Goal: Book appointment/travel/reservation

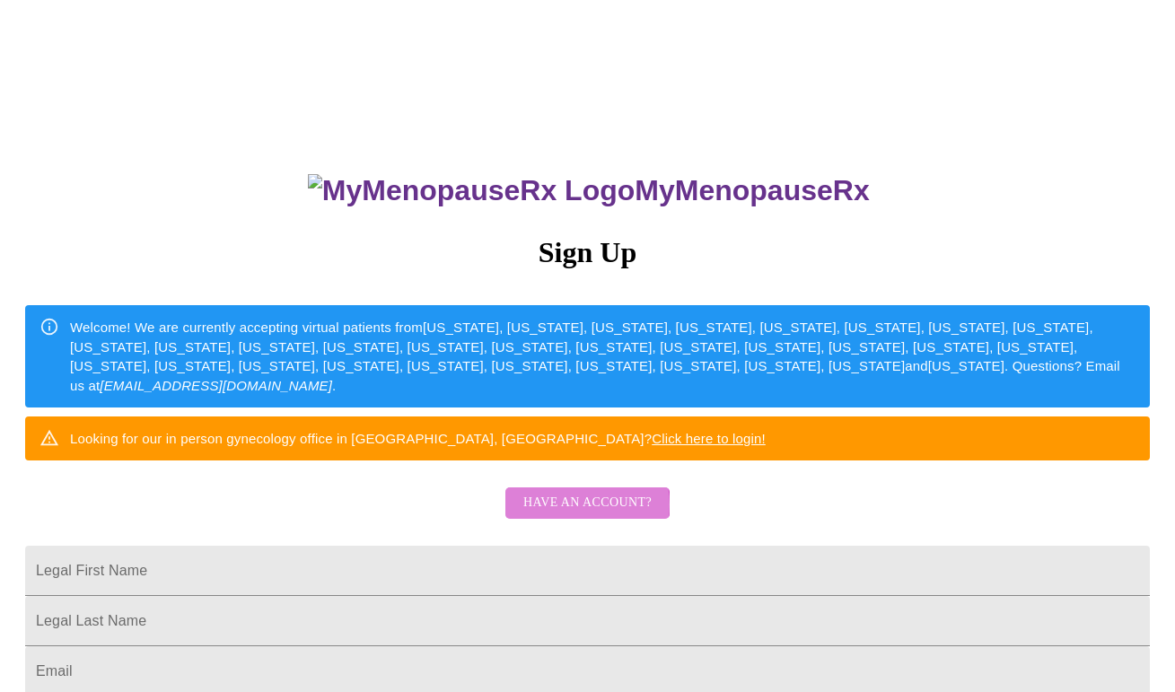
click at [569, 515] on span "Have an account?" at bounding box center [587, 503] width 128 height 22
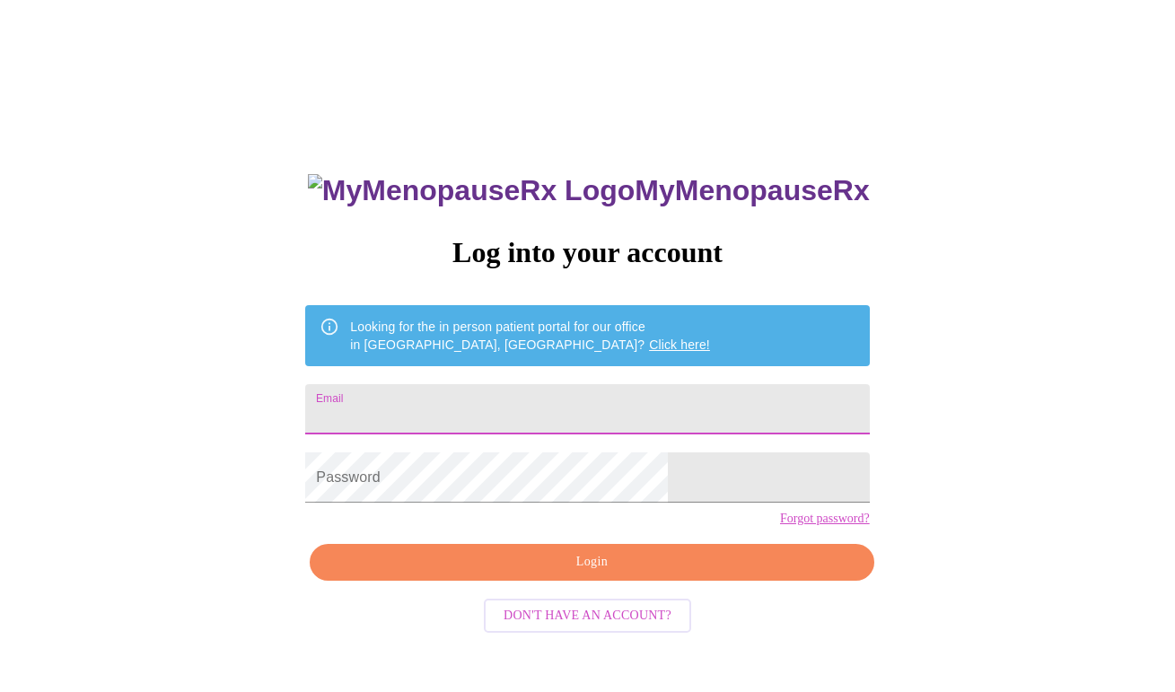
click at [488, 403] on input "Email" at bounding box center [587, 409] width 564 height 50
type input "[EMAIL_ADDRESS][DOMAIN_NAME]"
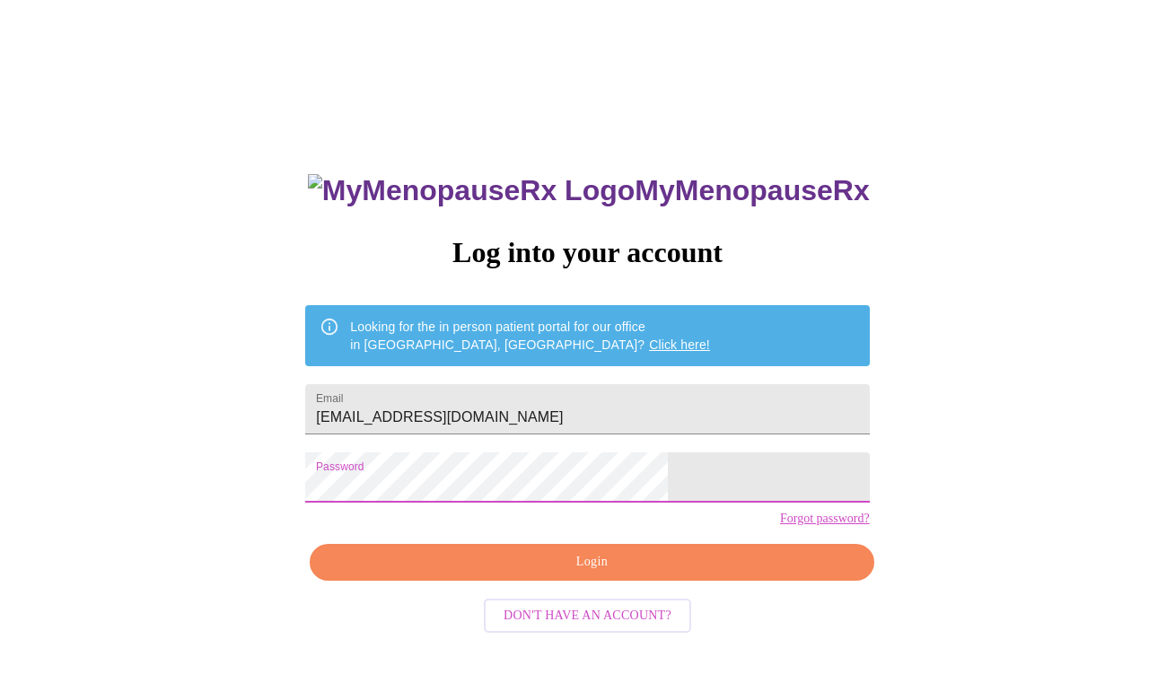
click at [545, 574] on span "Login" at bounding box center [591, 562] width 523 height 22
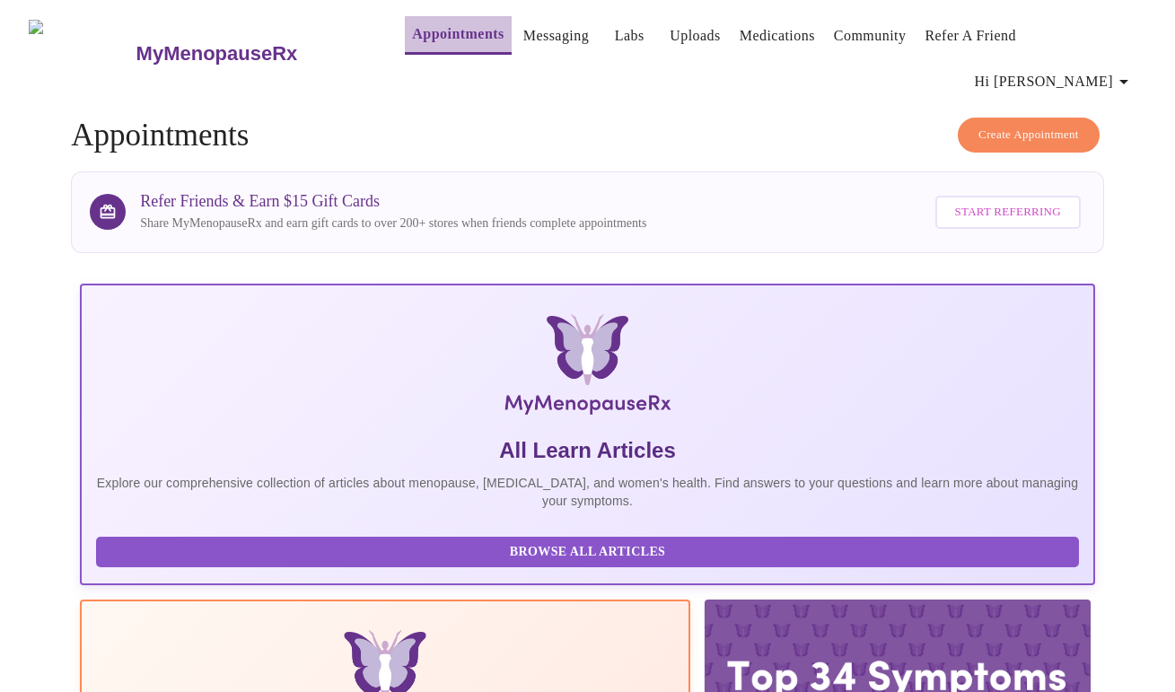
click at [425, 39] on link "Appointments" at bounding box center [458, 34] width 92 height 25
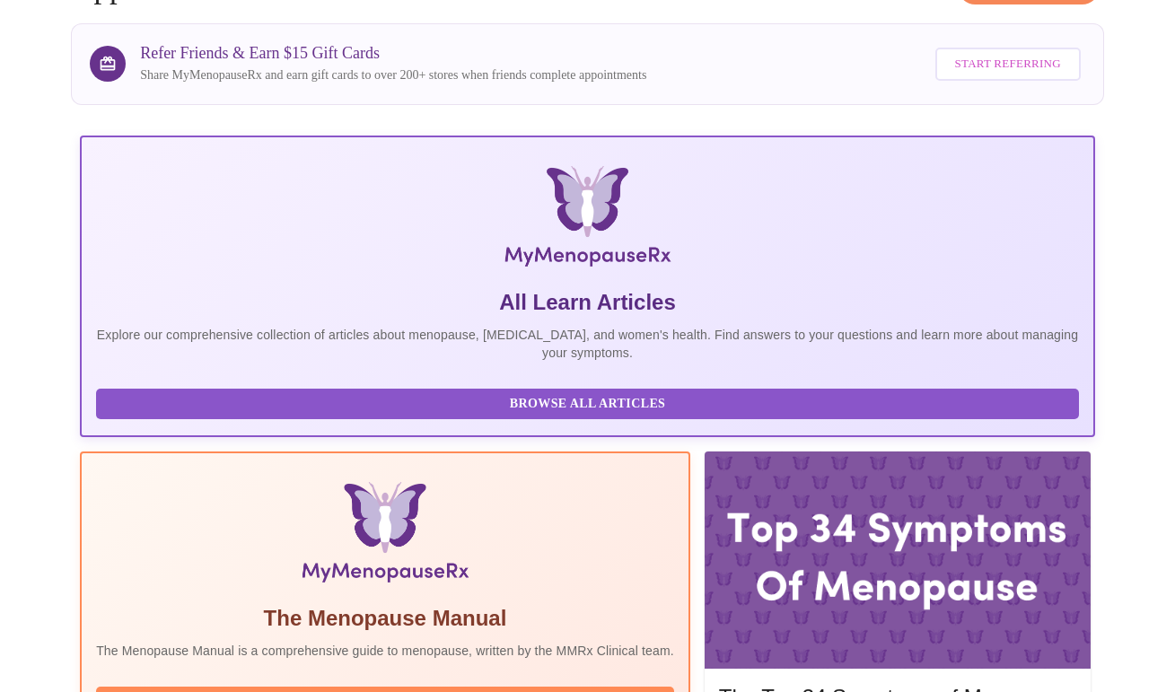
scroll to position [289, 0]
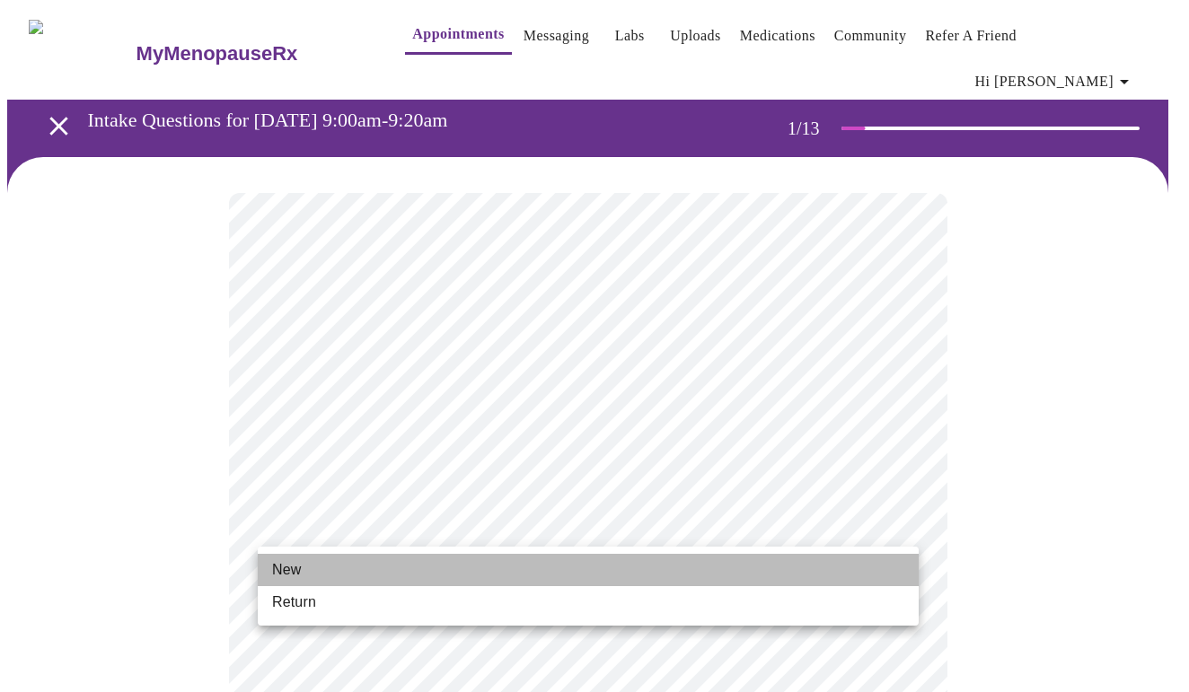
click at [324, 567] on li "New" at bounding box center [588, 570] width 661 height 32
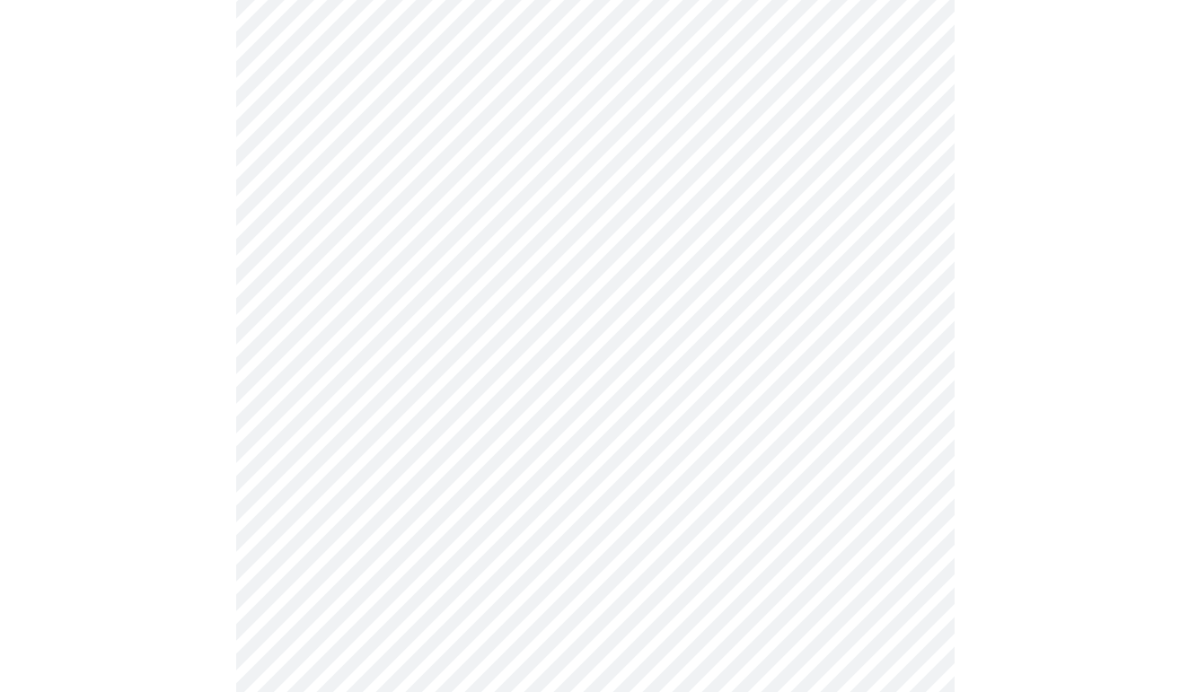
scroll to position [921, 0]
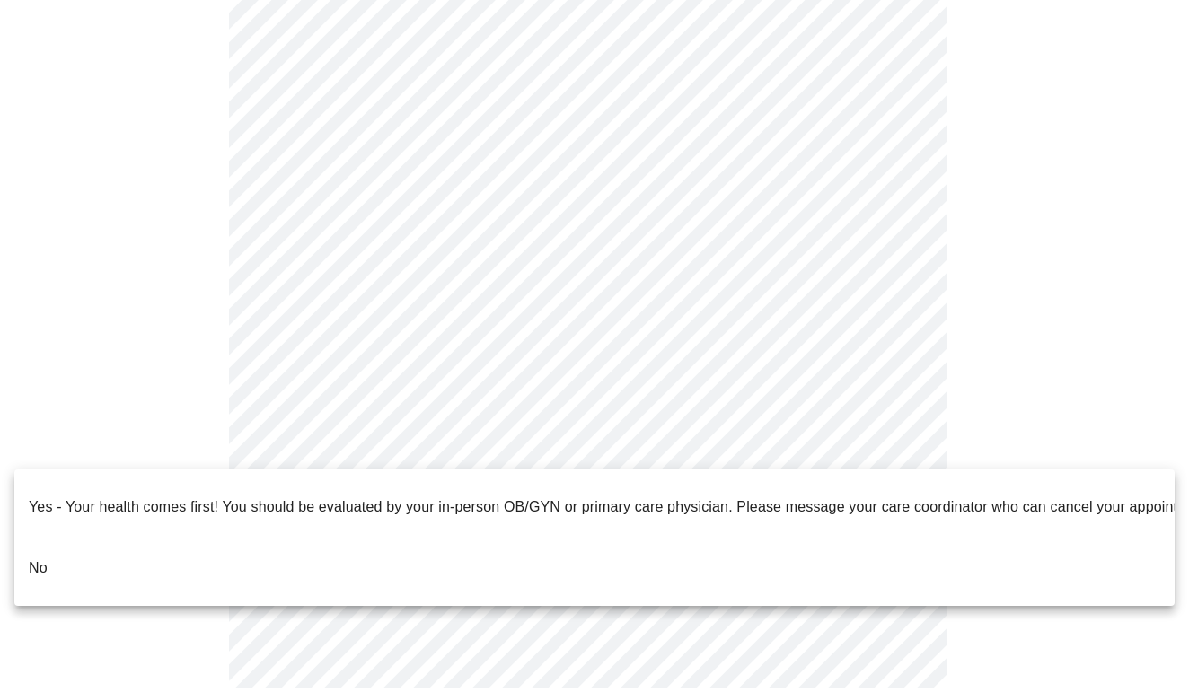
click at [30, 558] on p "No" at bounding box center [38, 569] width 19 height 22
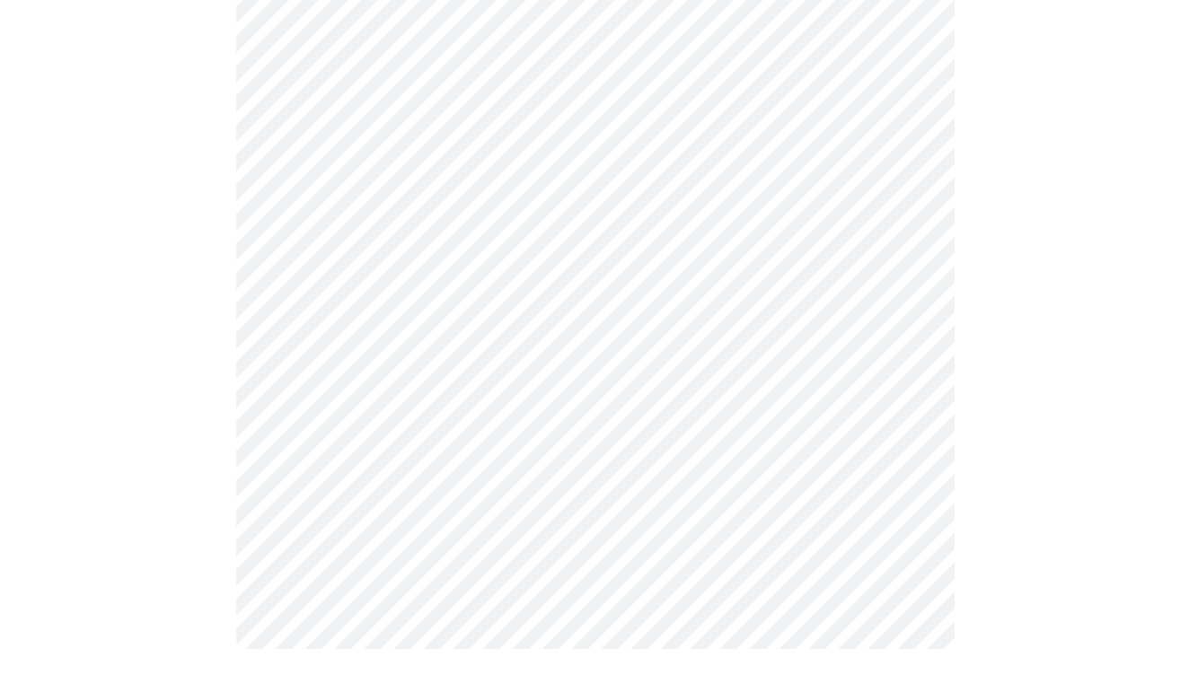
scroll to position [0, 0]
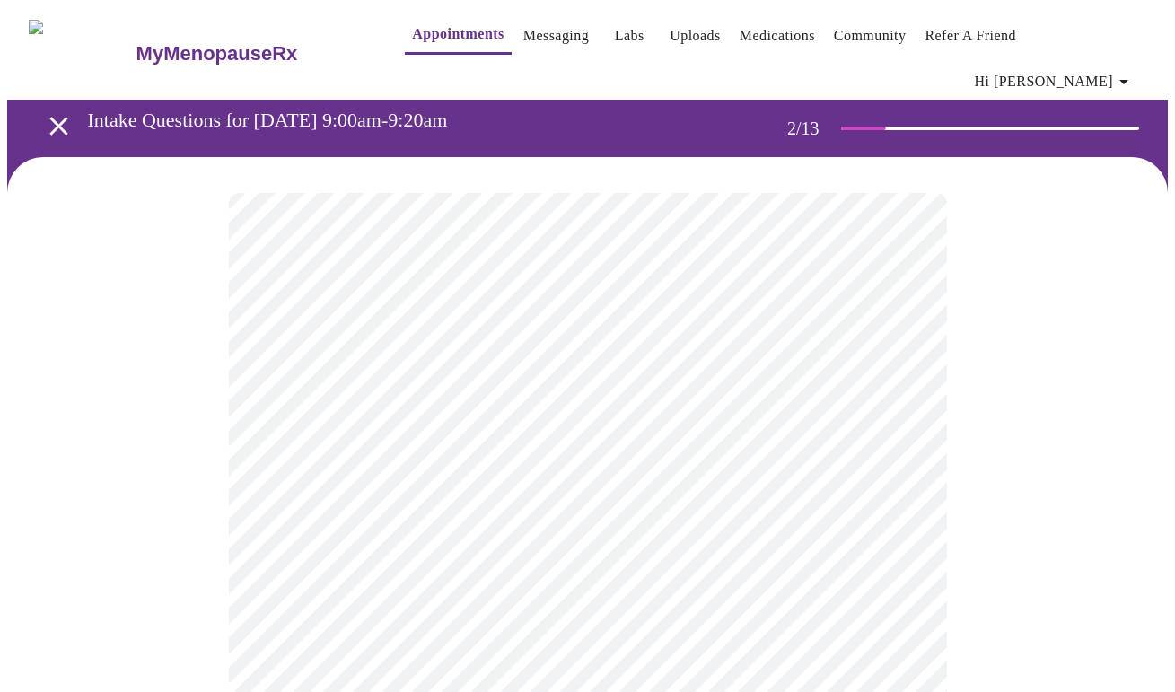
click at [905, 376] on body "MyMenopauseRx Appointments Messaging Labs Uploads Medications Community Refer a…" at bounding box center [587, 558] width 1161 height 1102
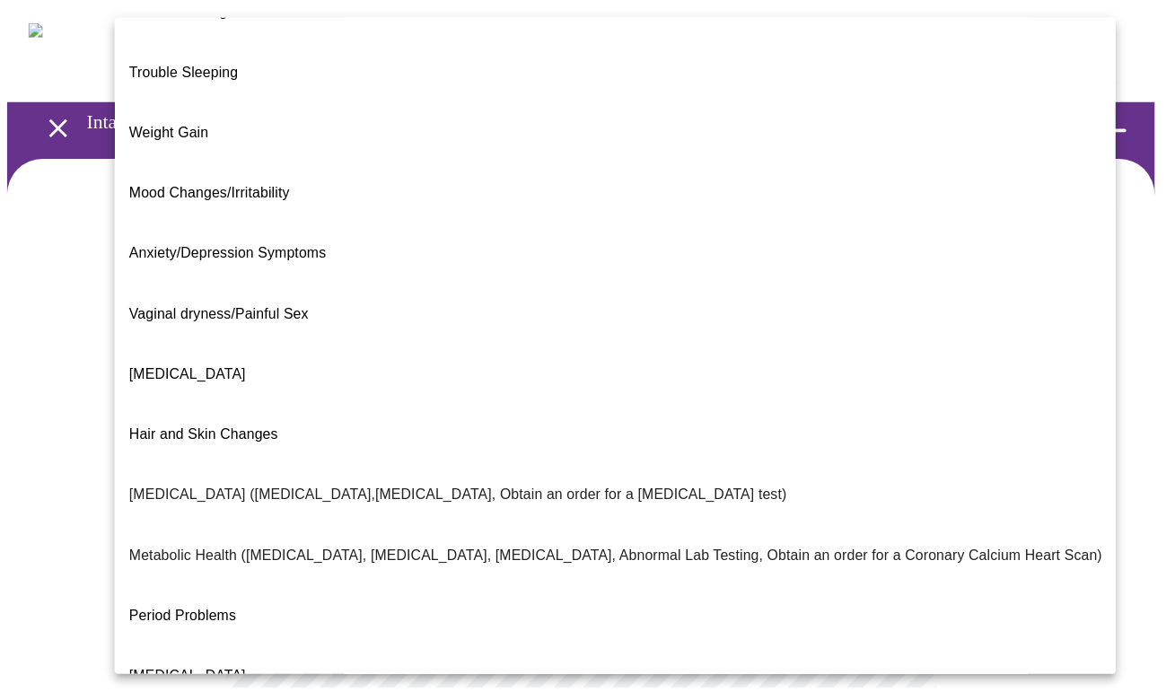
scroll to position [16, 0]
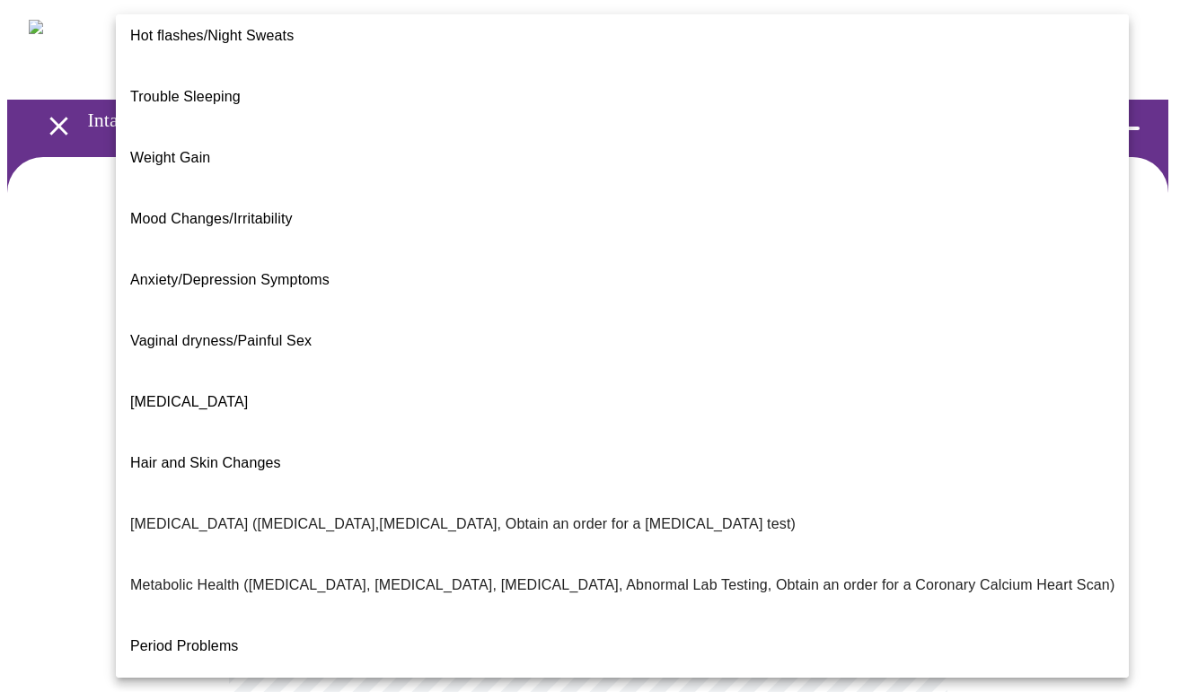
click at [839, 372] on li "[MEDICAL_DATA]" at bounding box center [622, 402] width 1013 height 61
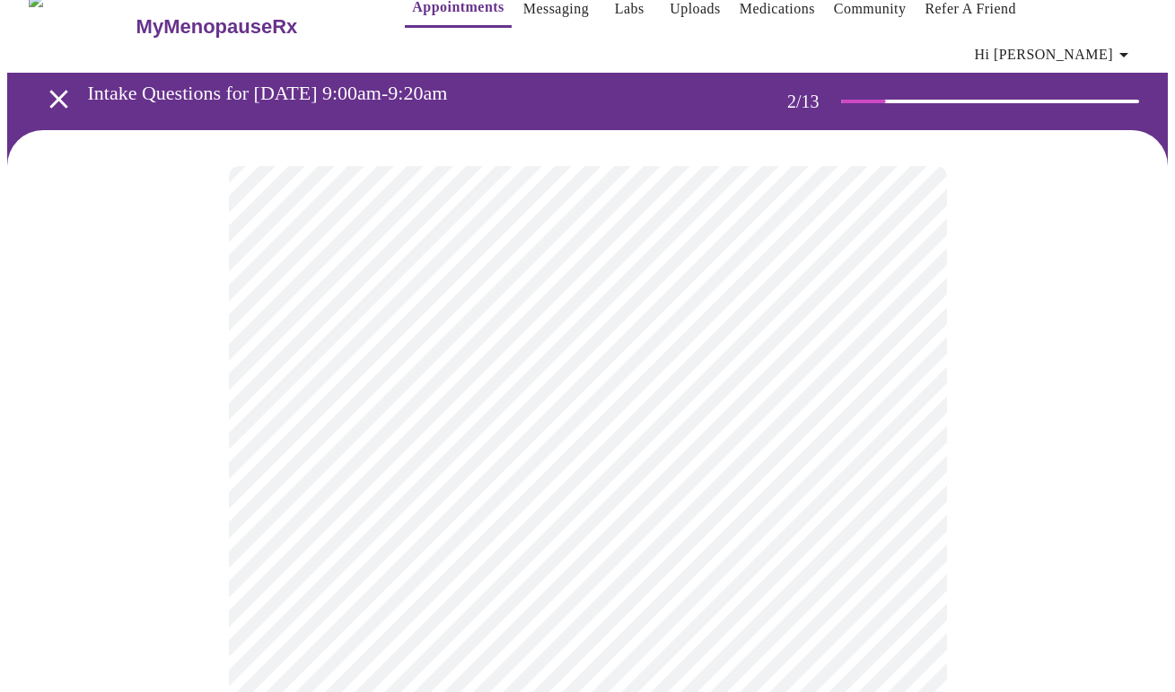
scroll to position [31, 0]
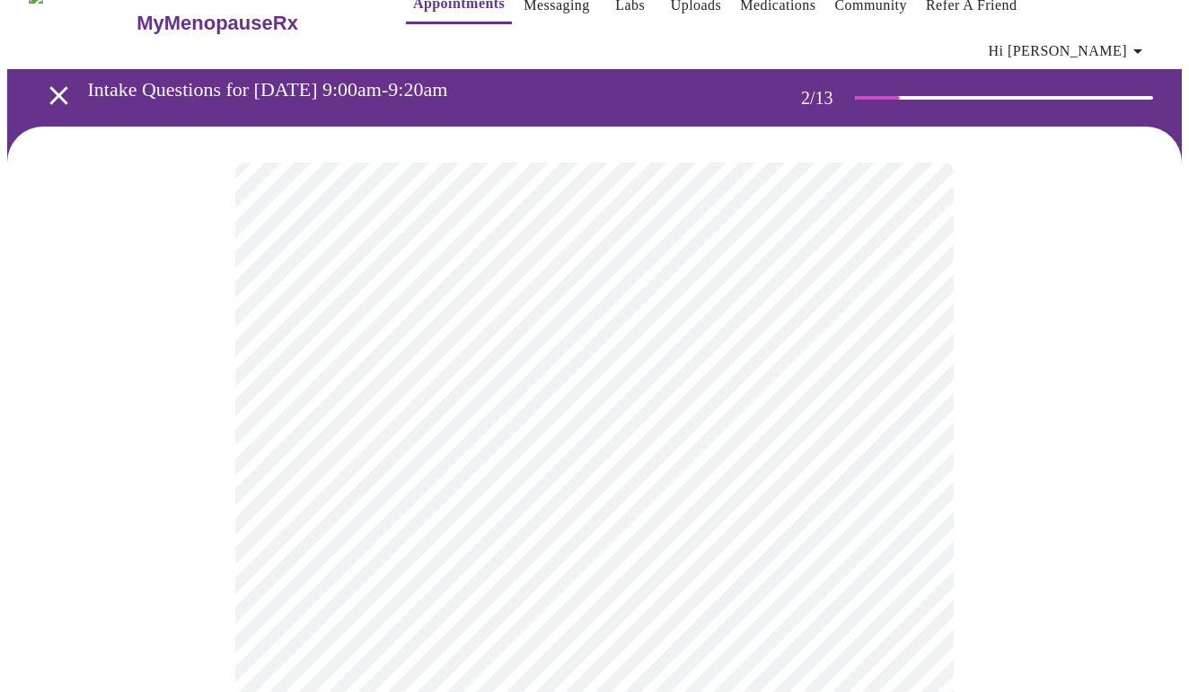
click at [902, 522] on body "MyMenopauseRx Appointments Messaging Labs Uploads Medications Community Refer a…" at bounding box center [594, 523] width 1174 height 1092
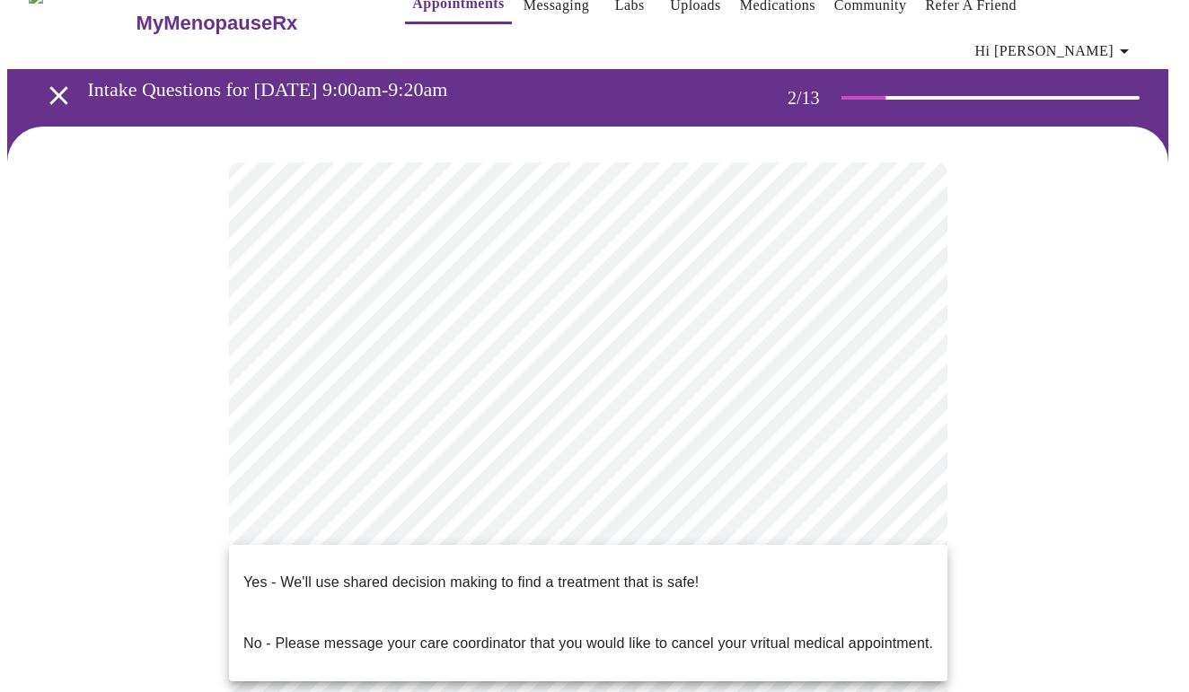
click at [763, 577] on li "Yes - We'll use shared decision making to find a treatment that is safe!" at bounding box center [588, 582] width 718 height 61
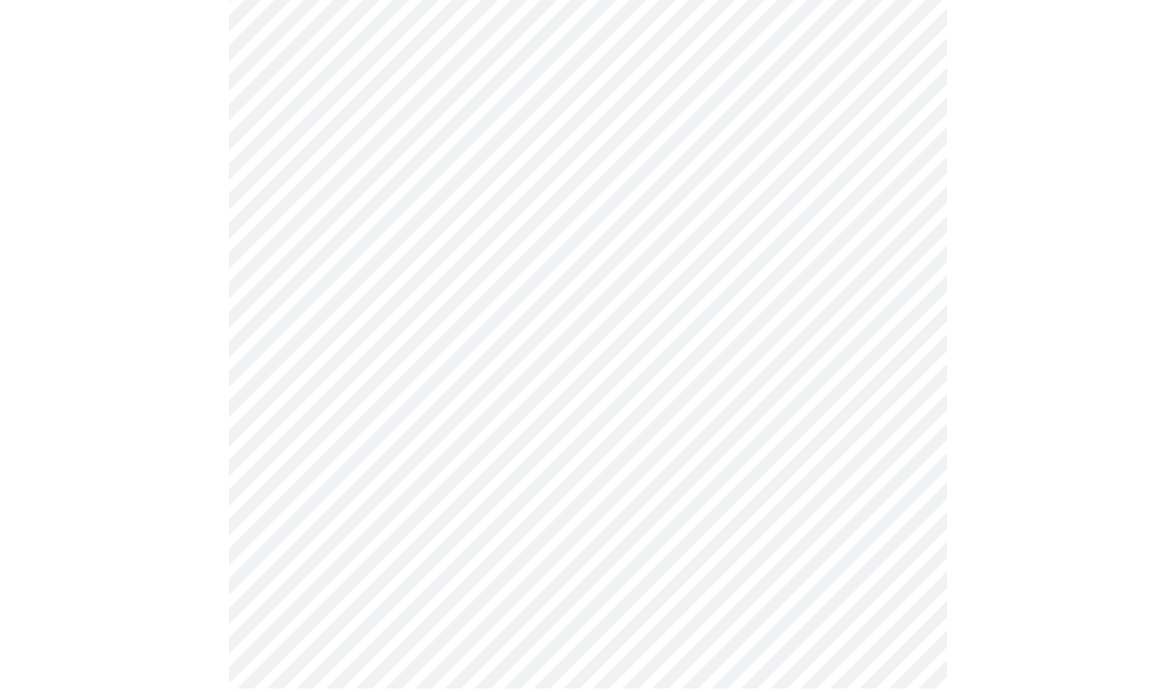
scroll to position [0, 0]
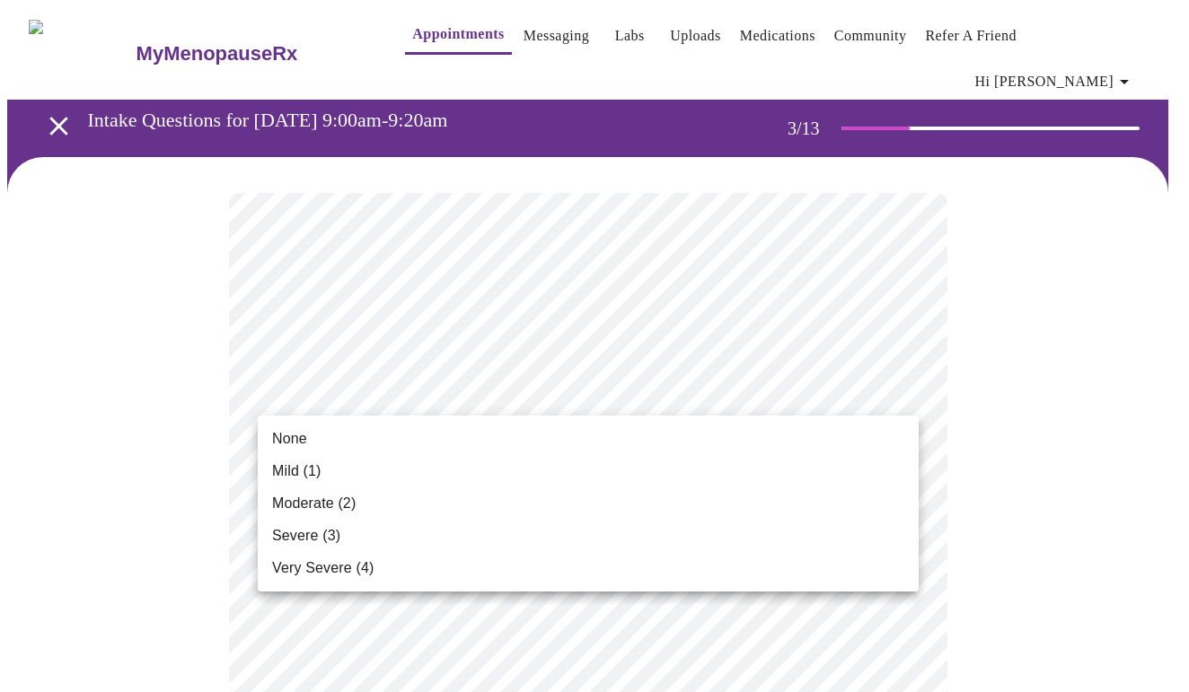
click at [492, 469] on li "Mild (1)" at bounding box center [588, 471] width 661 height 32
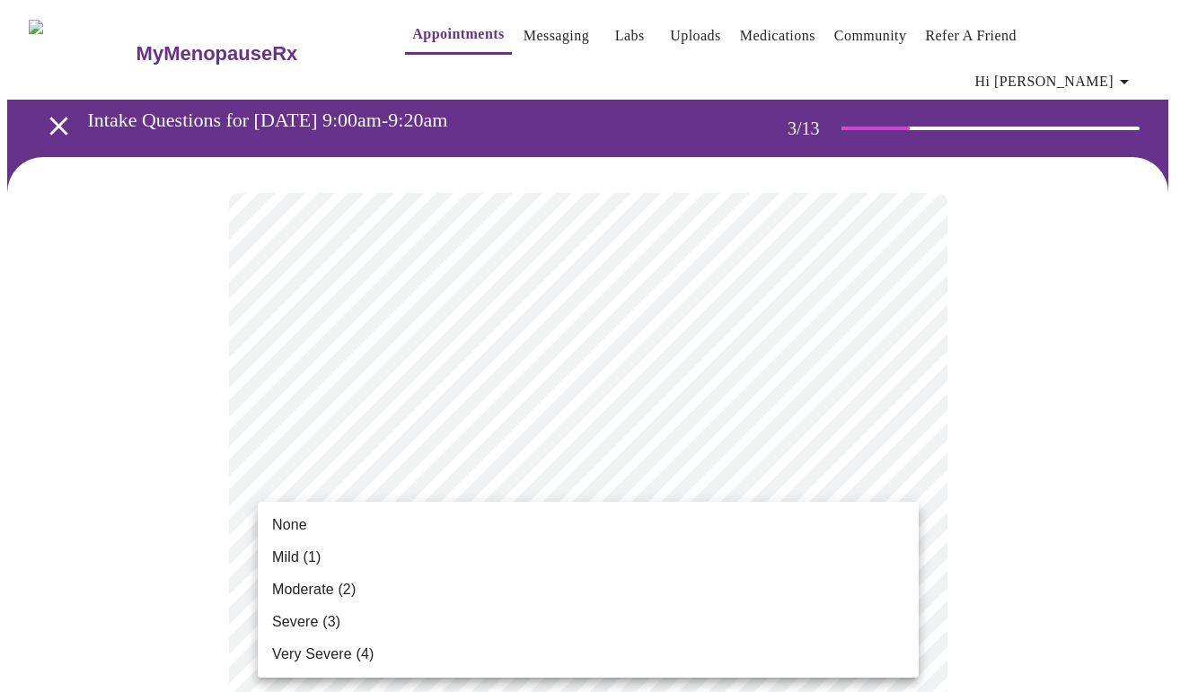
click at [690, 560] on li "Mild (1)" at bounding box center [588, 557] width 661 height 32
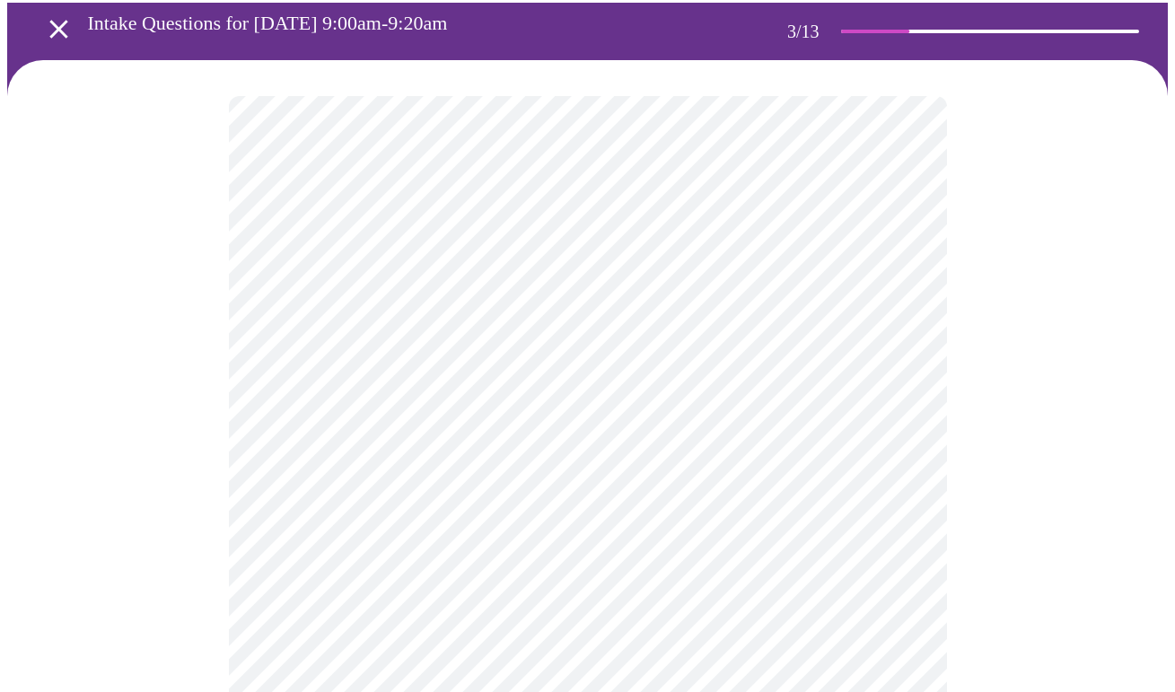
scroll to position [173, 0]
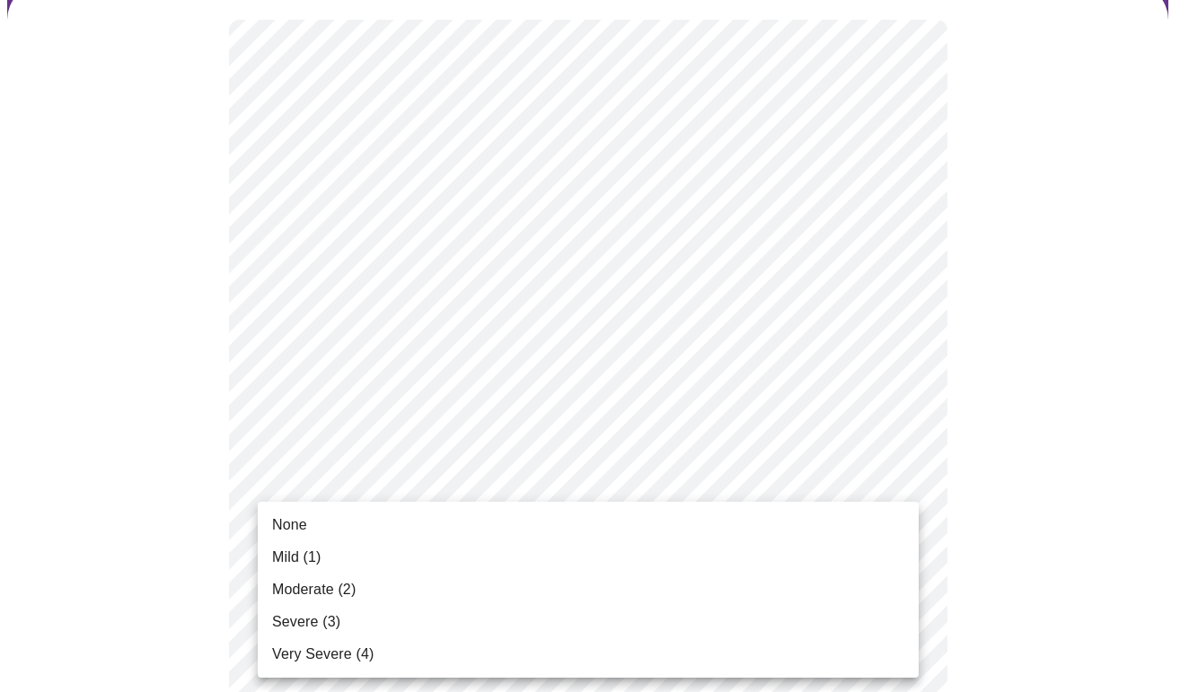
click at [599, 569] on li "Mild (1)" at bounding box center [588, 557] width 661 height 32
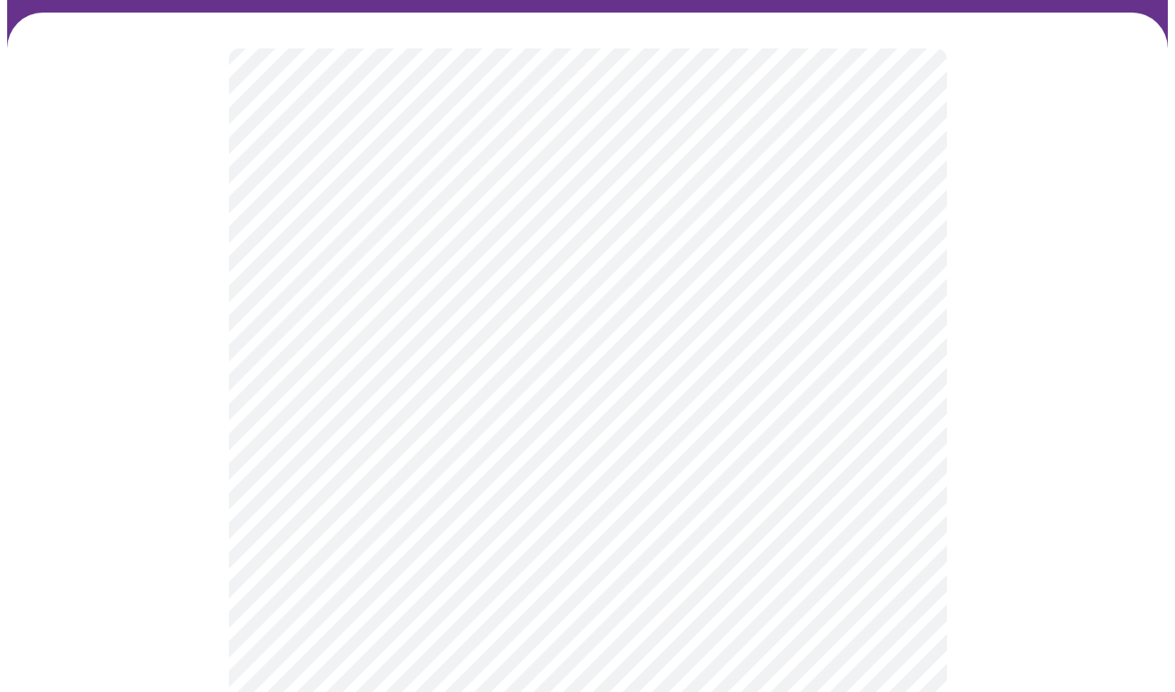
scroll to position [103, 0]
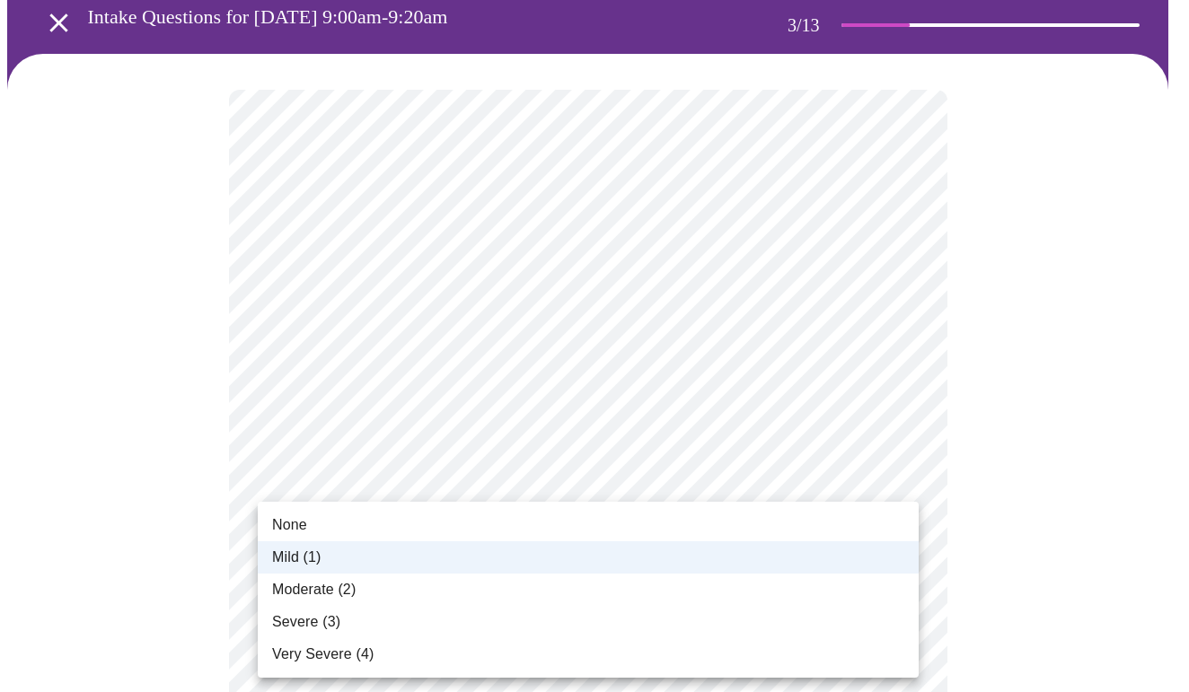
click at [620, 538] on li "None" at bounding box center [588, 525] width 661 height 32
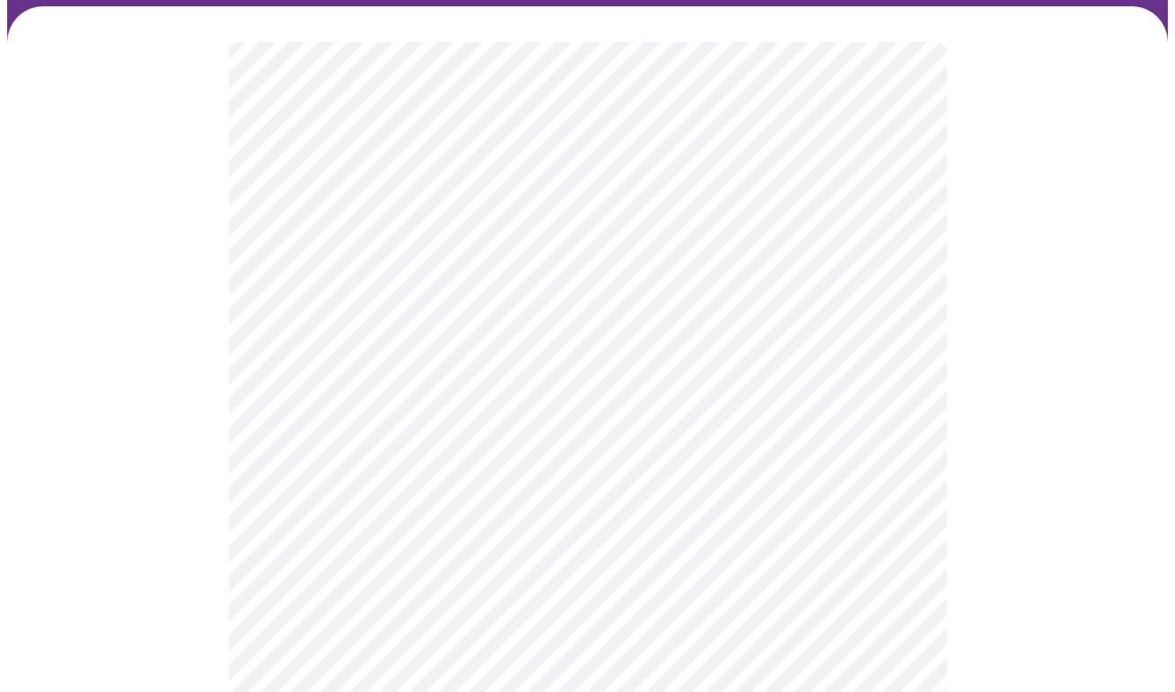
scroll to position [181, 0]
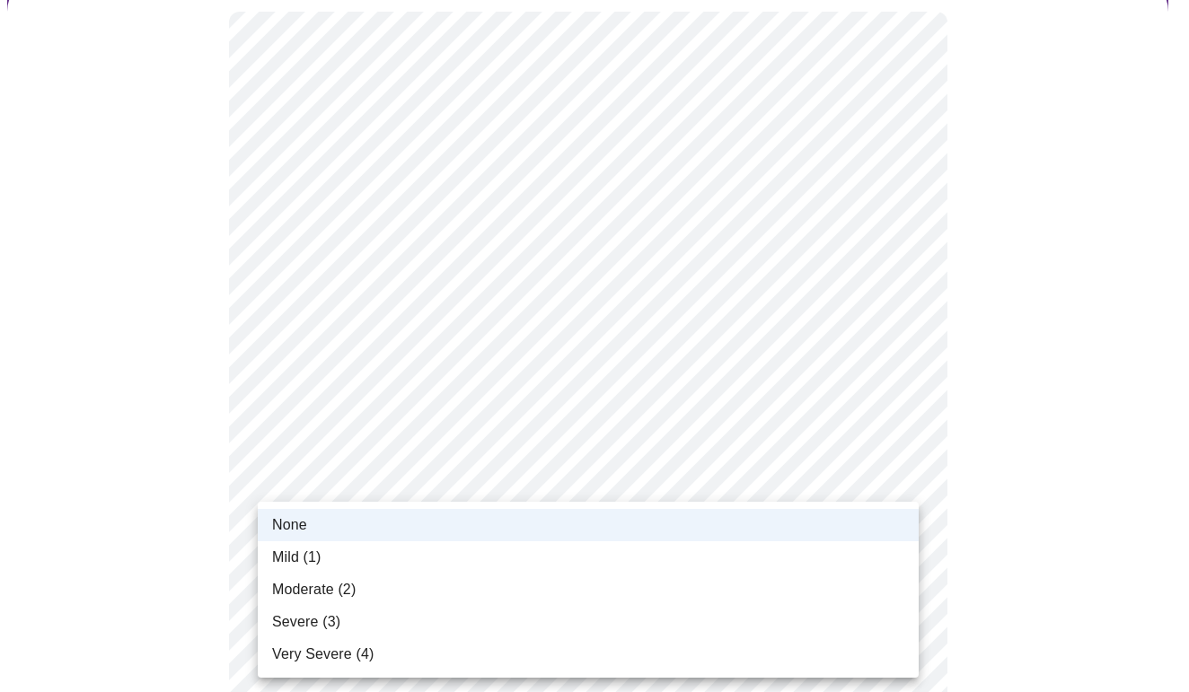
click at [662, 560] on li "Mild (1)" at bounding box center [588, 557] width 661 height 32
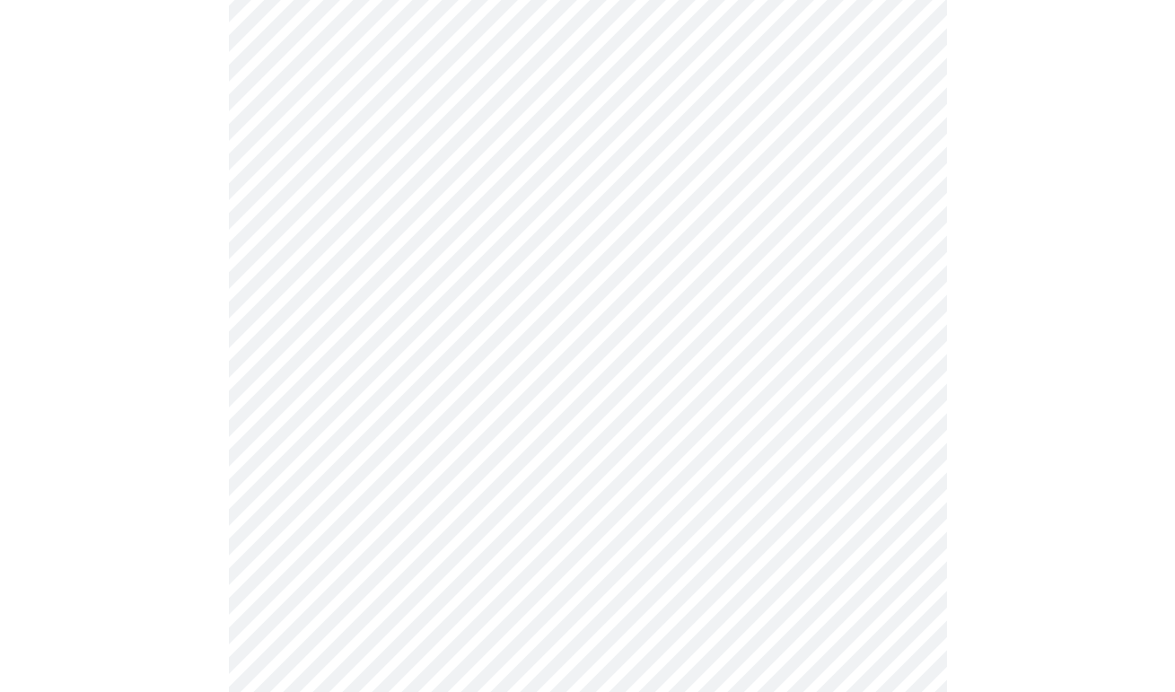
scroll to position [608, 0]
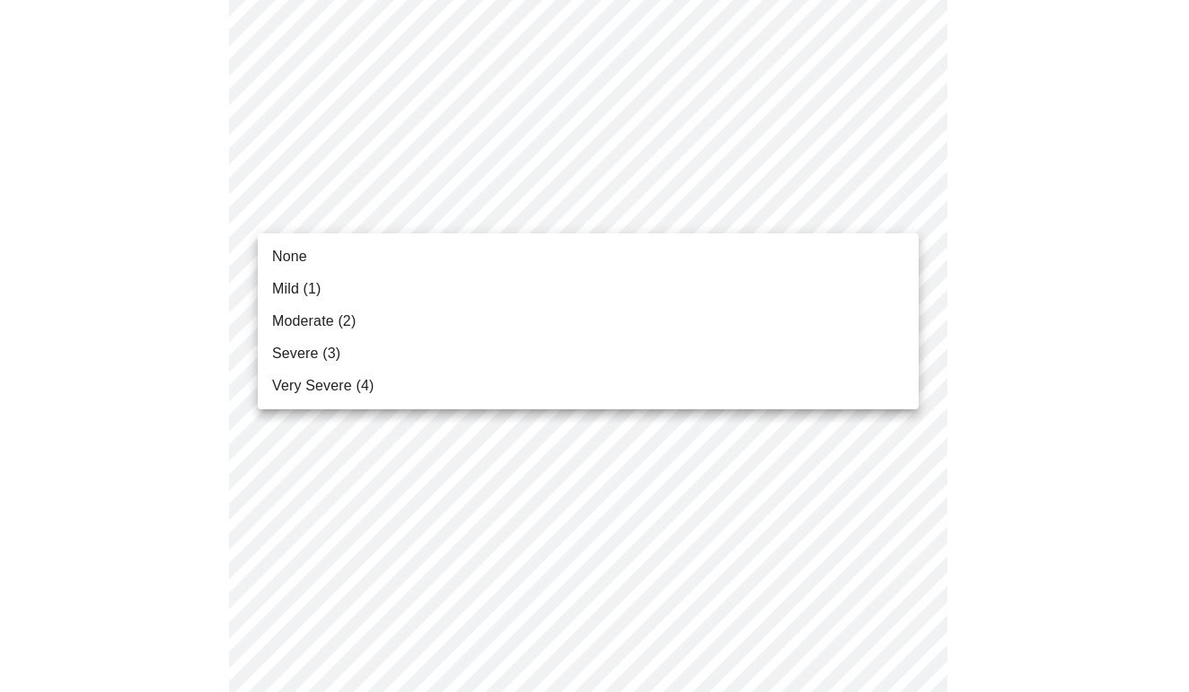
click at [903, 210] on body "MyMenopauseRx Appointments Messaging Labs Uploads Medications Community Refer a…" at bounding box center [594, 564] width 1174 height 2331
click at [667, 259] on li "None" at bounding box center [588, 257] width 661 height 32
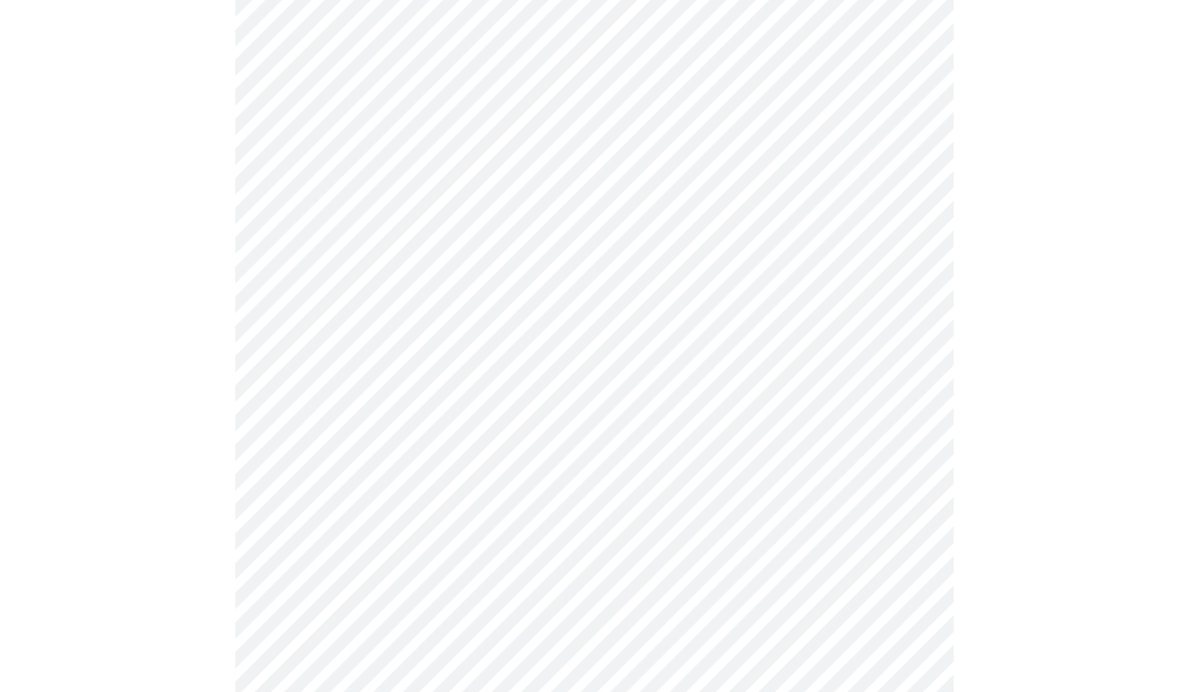
click at [903, 327] on body "MyMenopauseRx Appointments Messaging Labs Uploads Medications Community Refer a…" at bounding box center [594, 552] width 1174 height 2307
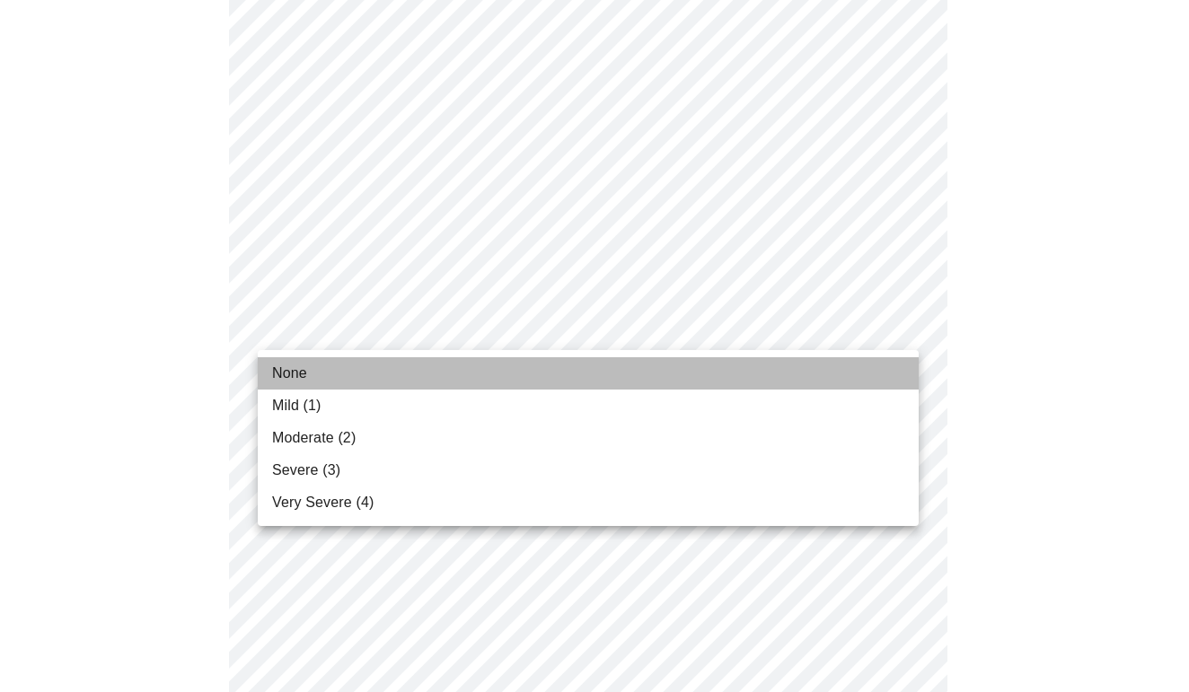
click at [812, 377] on li "None" at bounding box center [588, 373] width 661 height 32
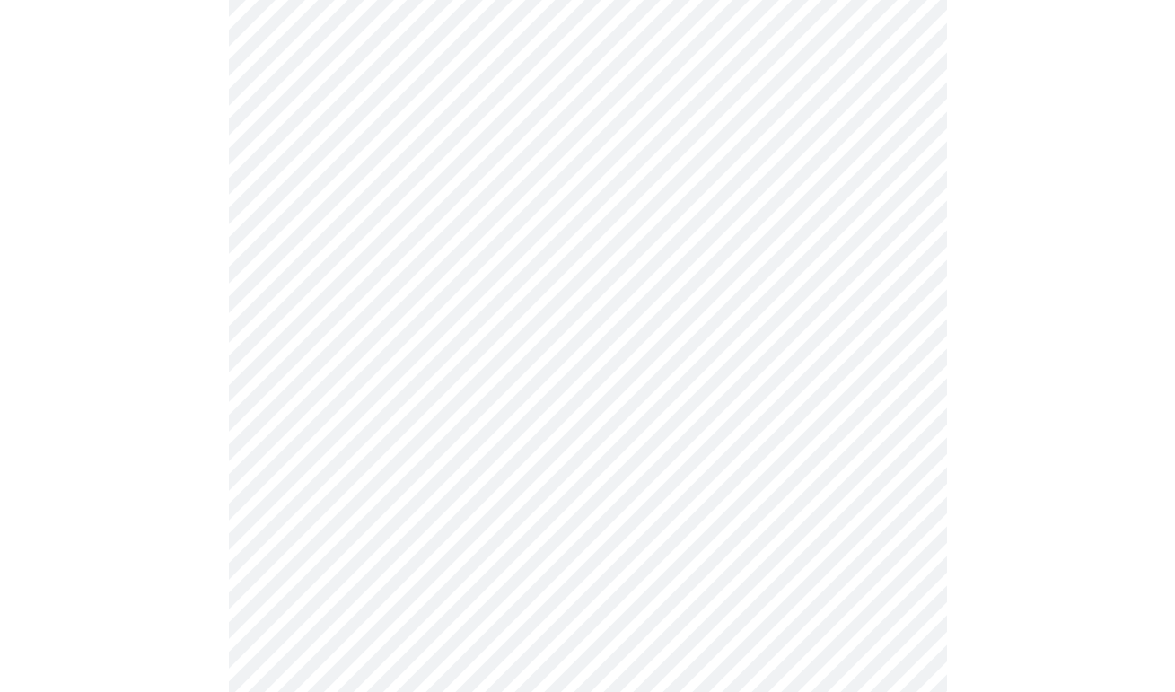
click at [903, 443] on body "MyMenopauseRx Appointments Messaging Labs Uploads Medications Community Refer a…" at bounding box center [587, 540] width 1161 height 2282
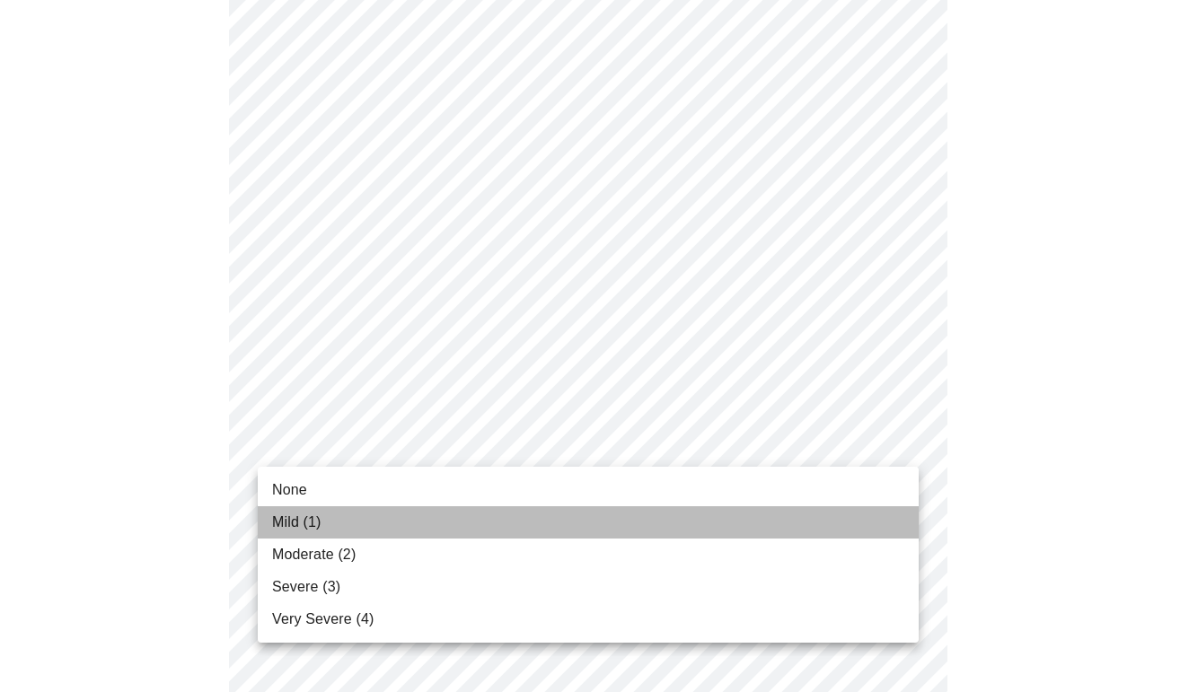
click at [798, 512] on li "Mild (1)" at bounding box center [588, 522] width 661 height 32
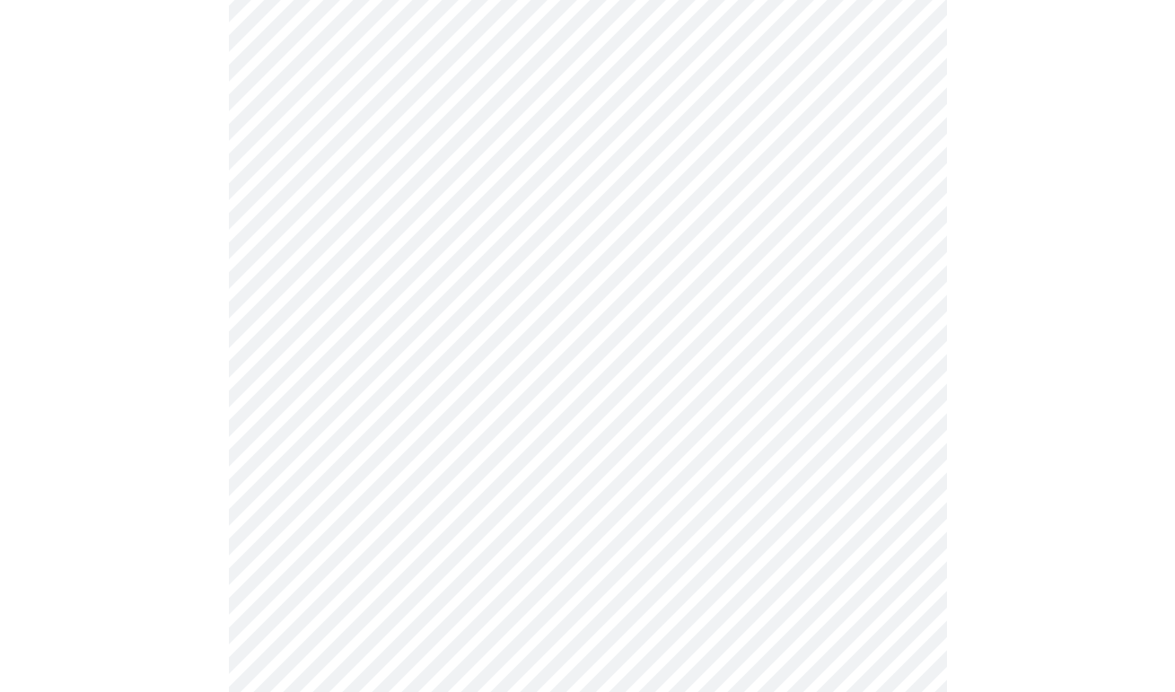
scroll to position [689, 0]
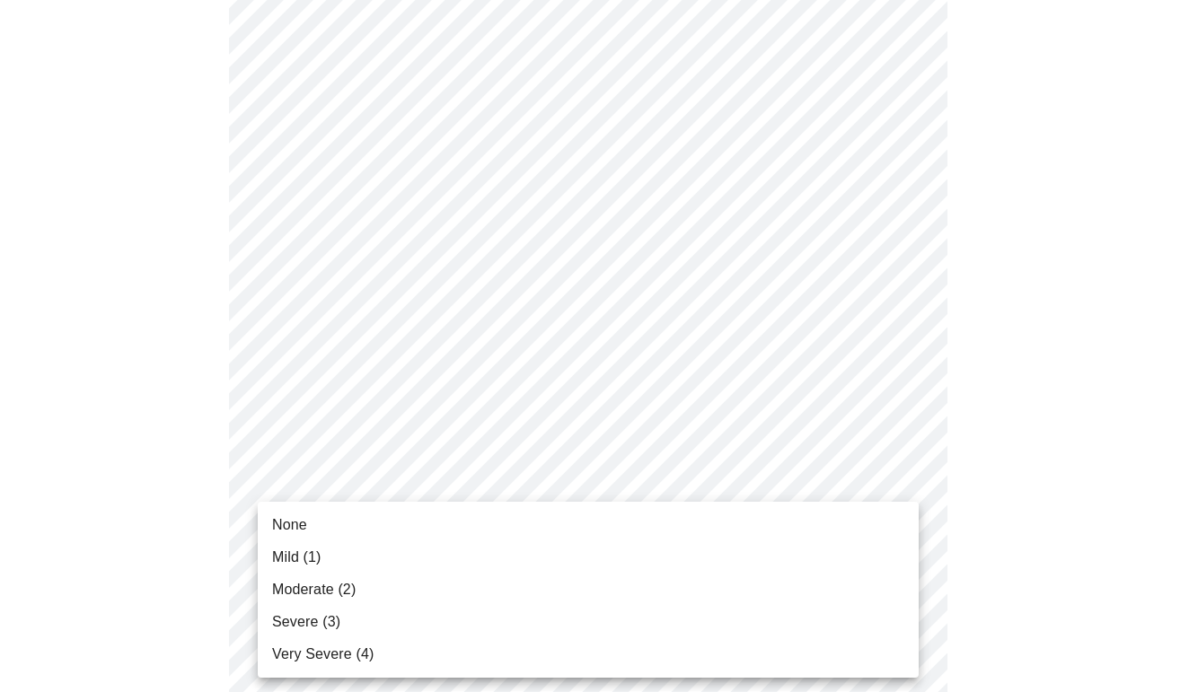
click at [902, 506] on body "MyMenopauseRx Appointments Messaging Labs Uploads Medications Community Refer a…" at bounding box center [594, 447] width 1174 height 2258
click at [822, 560] on li "Mild (1)" at bounding box center [588, 557] width 661 height 32
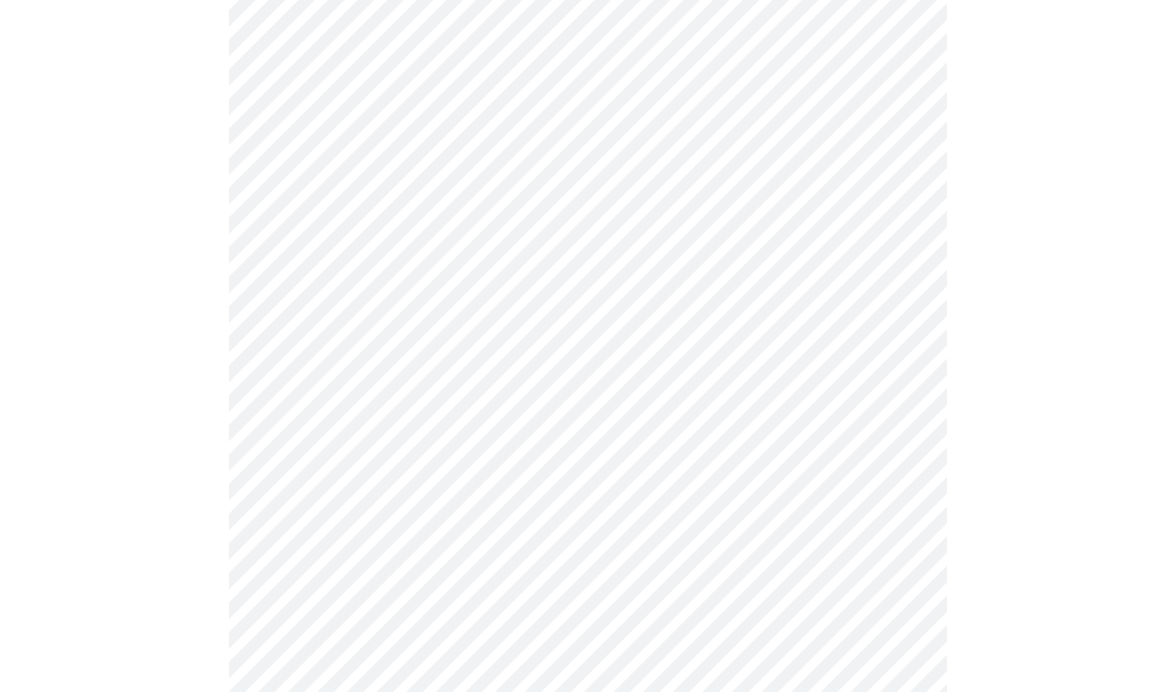
scroll to position [883, 0]
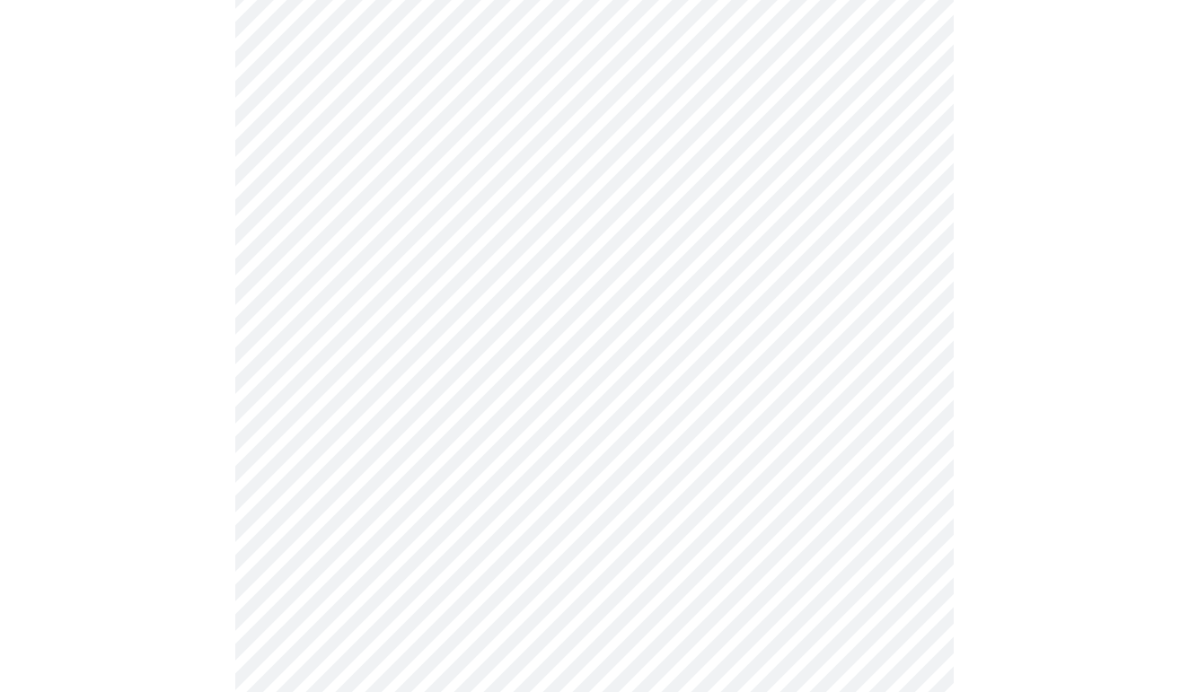
click at [901, 454] on body "MyMenopauseRx Appointments Messaging Labs Uploads Medications Community Refer a…" at bounding box center [594, 242] width 1174 height 2234
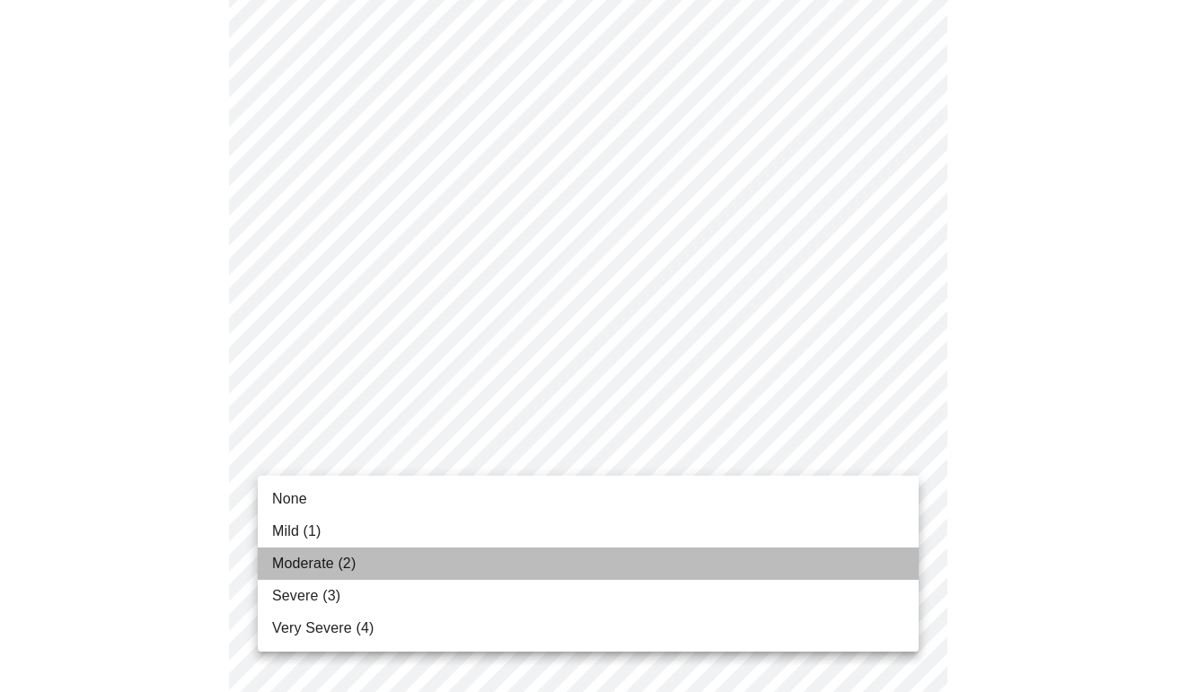
click at [776, 570] on li "Moderate (2)" at bounding box center [588, 564] width 661 height 32
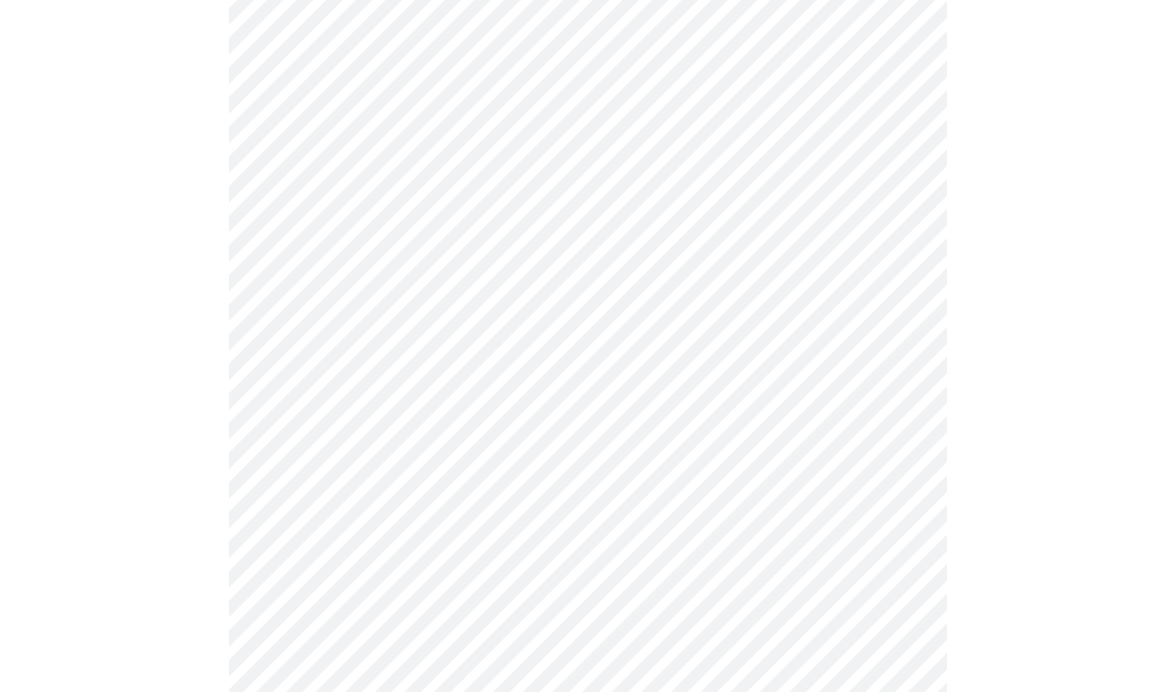
scroll to position [927, 0]
click at [898, 550] on body "MyMenopauseRx Appointments Messaging Labs Uploads Medications Community Refer a…" at bounding box center [587, 186] width 1161 height 2210
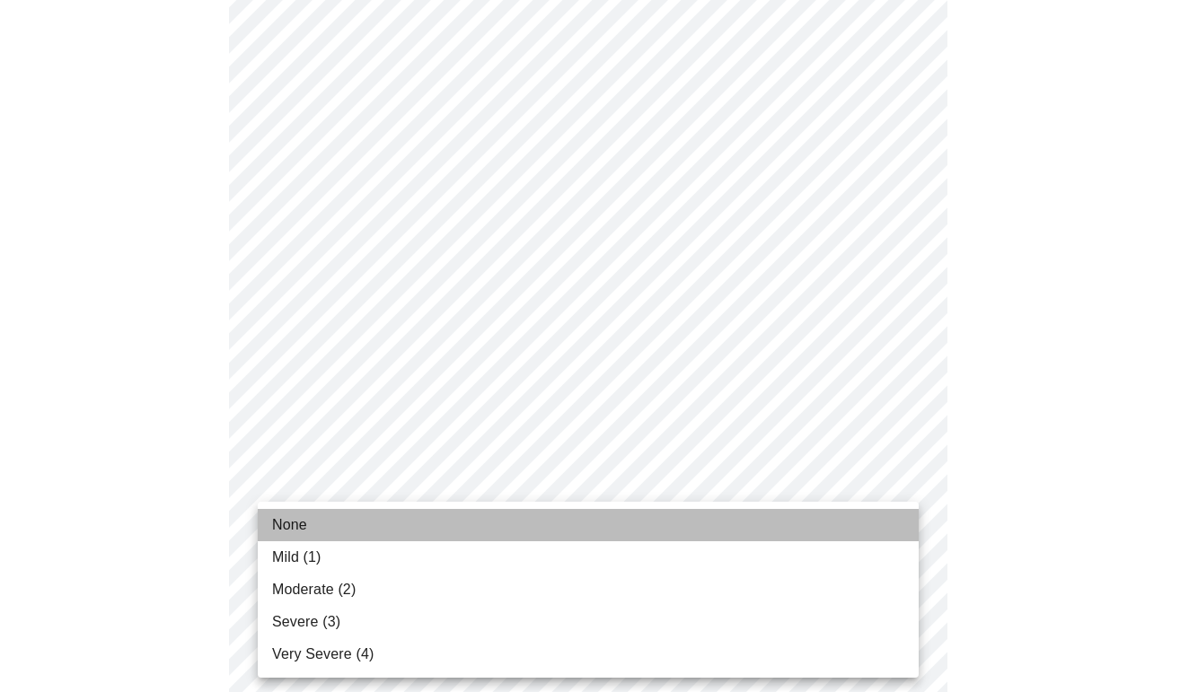
click at [713, 536] on li "None" at bounding box center [588, 525] width 661 height 32
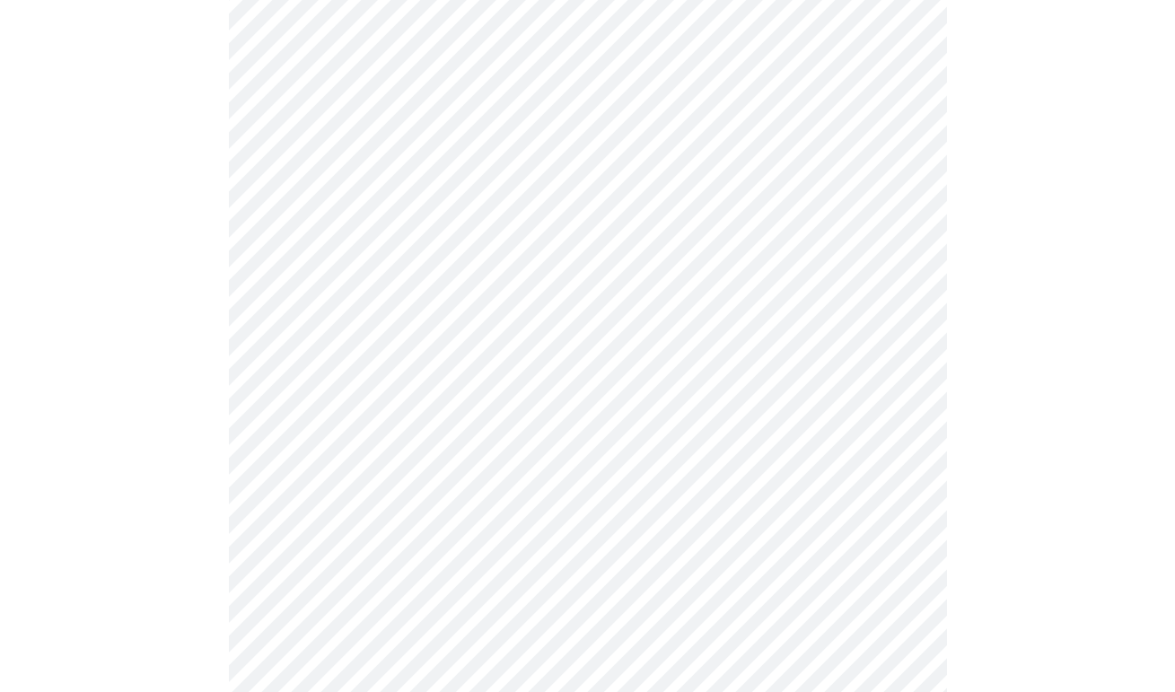
scroll to position [1119, 0]
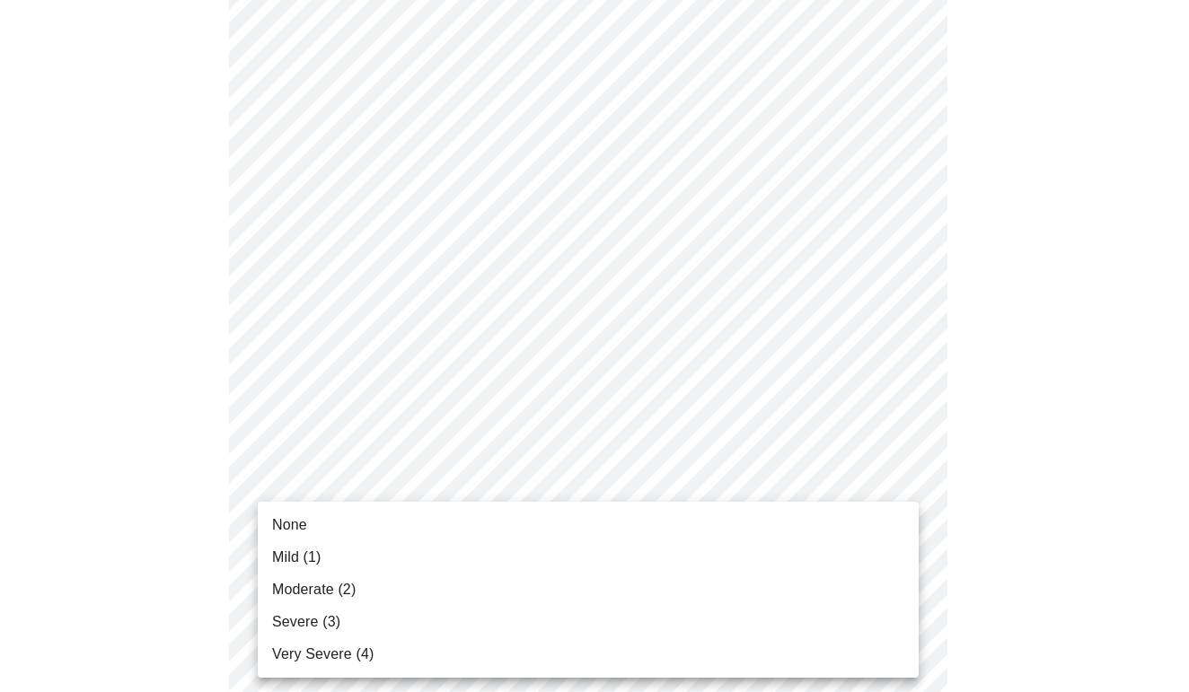
click at [790, 565] on li "Mild (1)" at bounding box center [588, 557] width 661 height 32
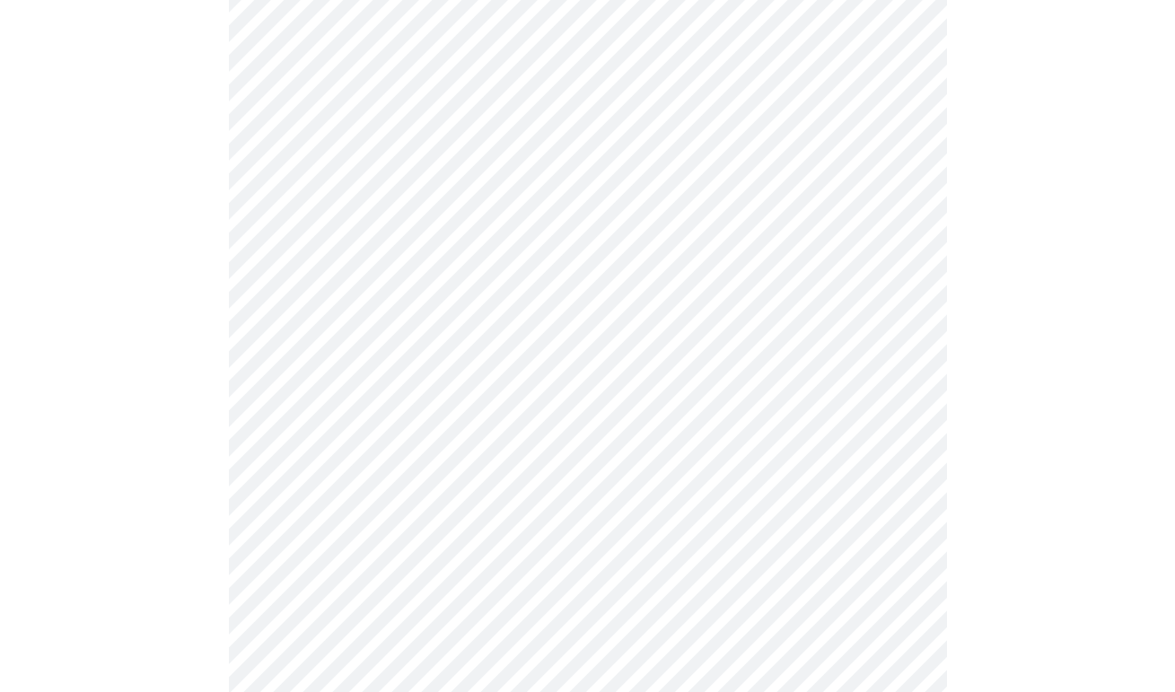
scroll to position [1400, 0]
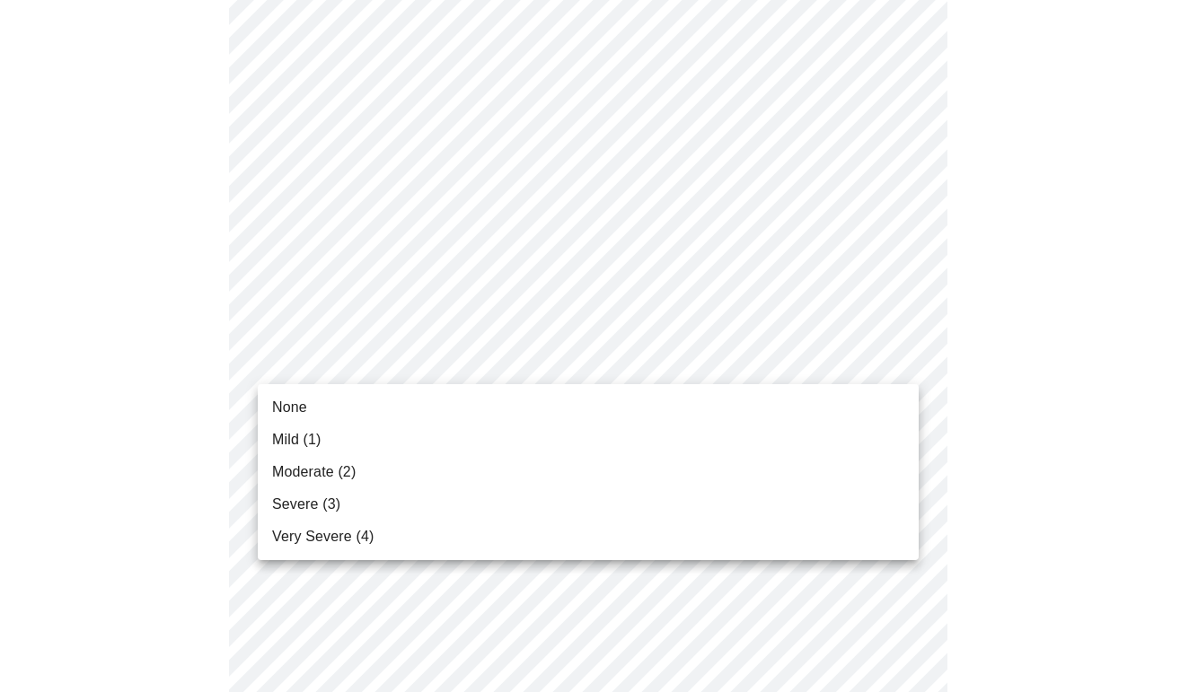
click at [754, 513] on li "Severe (3)" at bounding box center [588, 504] width 661 height 32
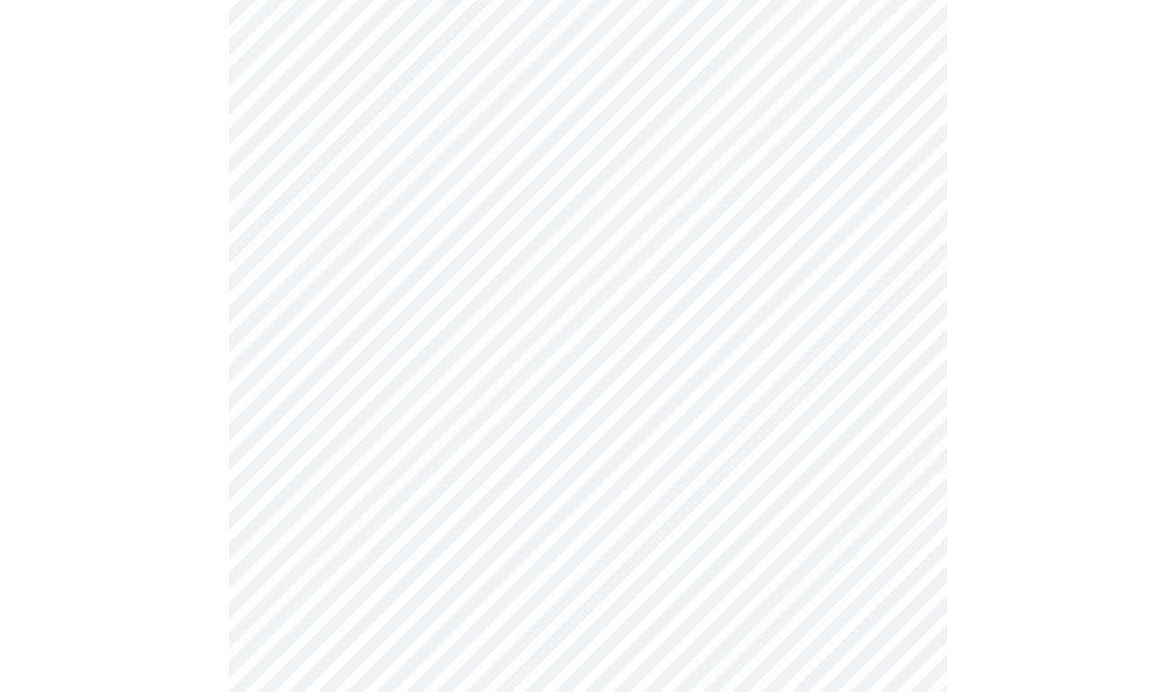
scroll to position [615, 0]
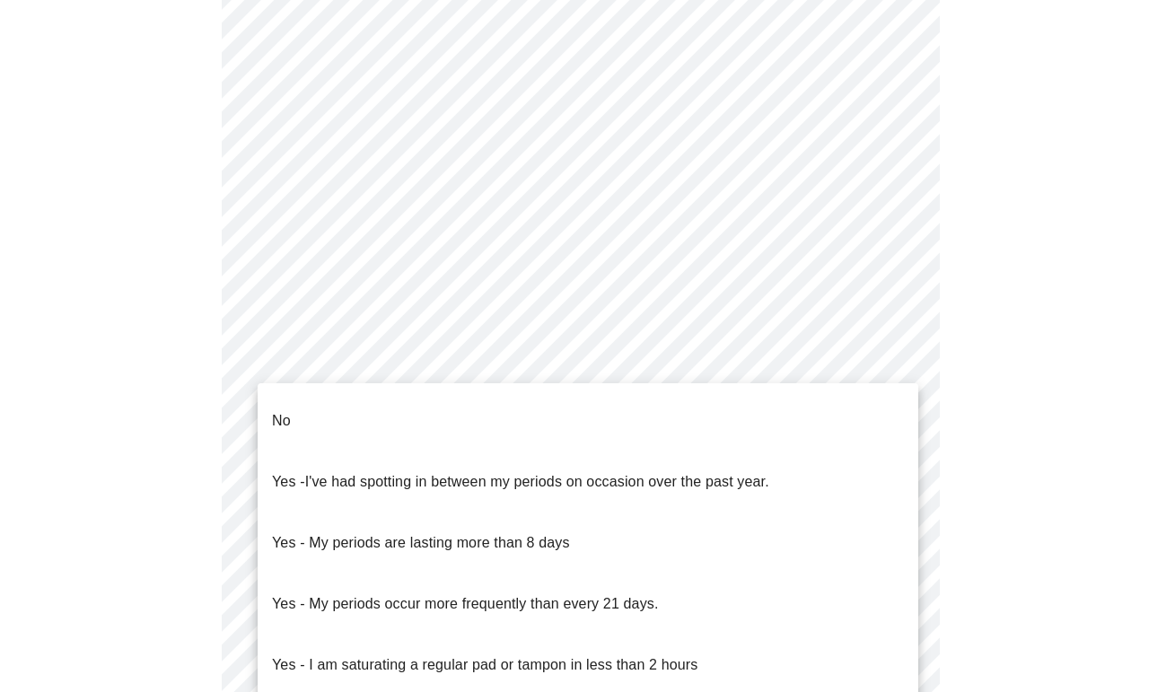
click at [905, 405] on body "MyMenopauseRx Appointments Messaging Labs Uploads Medications Community Refer a…" at bounding box center [587, 252] width 1161 height 1720
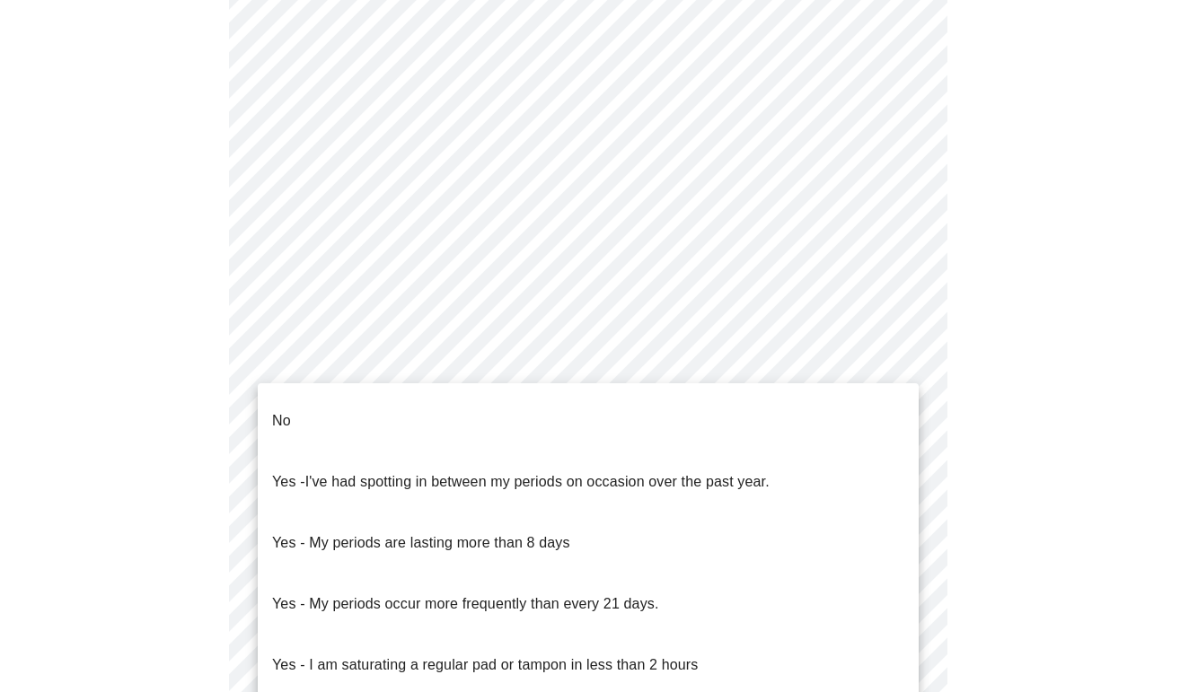
click at [630, 410] on li "No" at bounding box center [588, 421] width 661 height 61
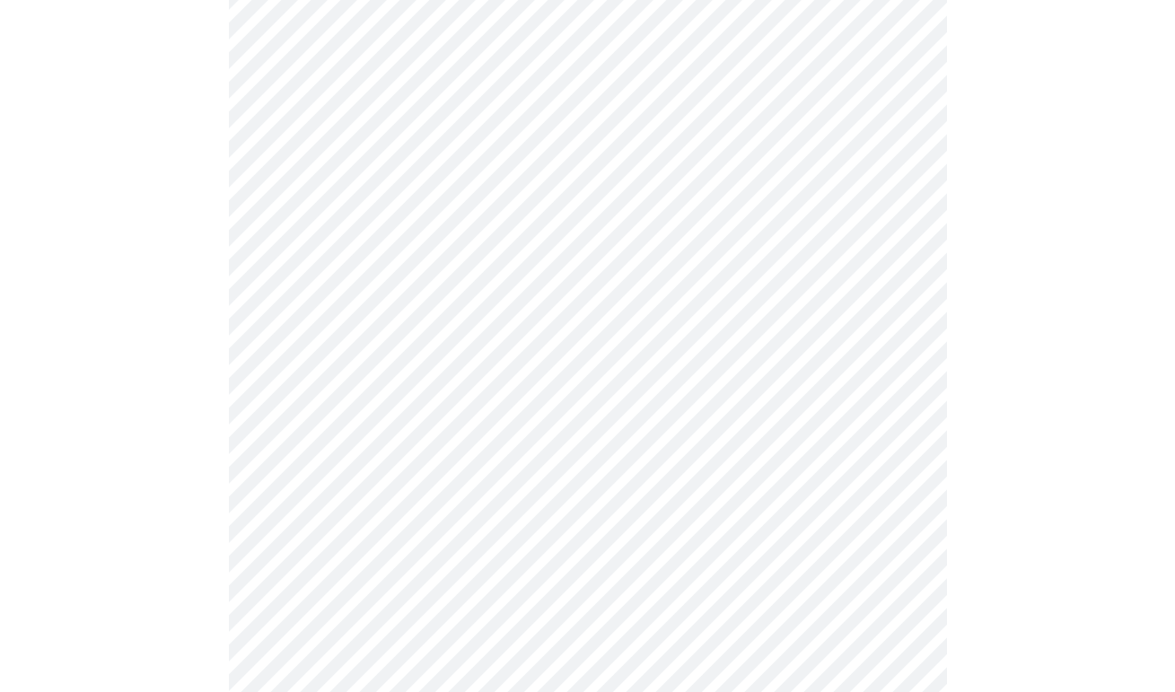
click at [903, 536] on body "MyMenopauseRx Appointments Messaging Labs Uploads Medications Community Refer a…" at bounding box center [587, 247] width 1161 height 1711
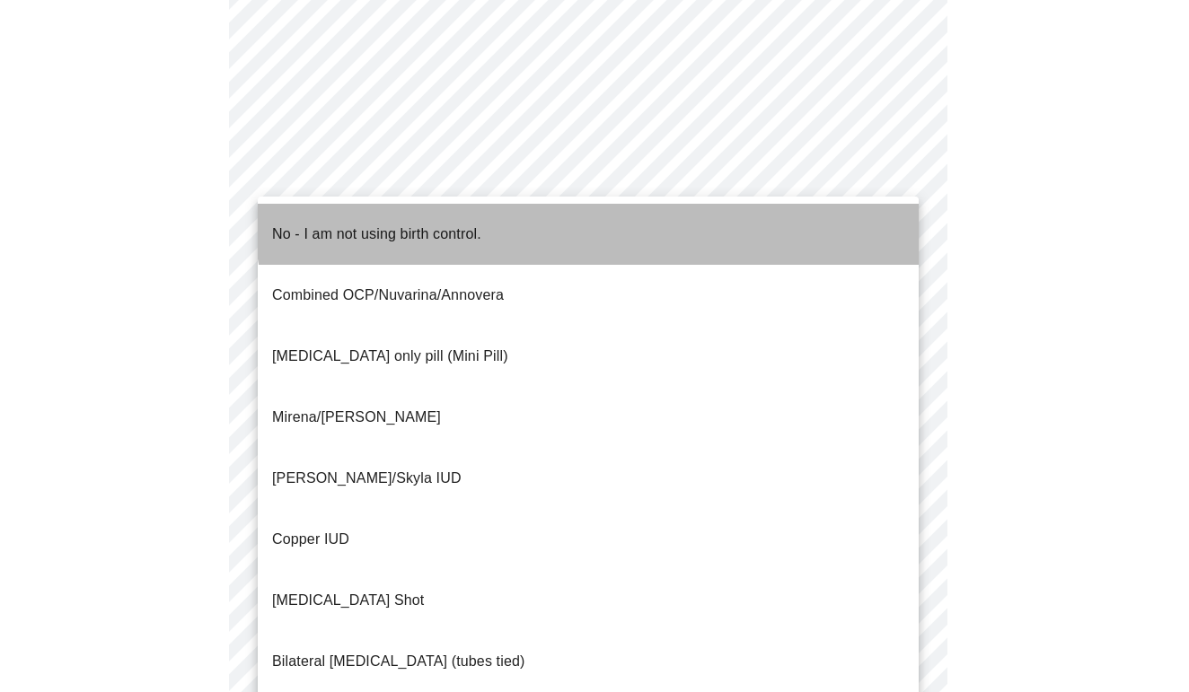
click at [594, 204] on li "No - I am not using birth control." at bounding box center [588, 234] width 661 height 61
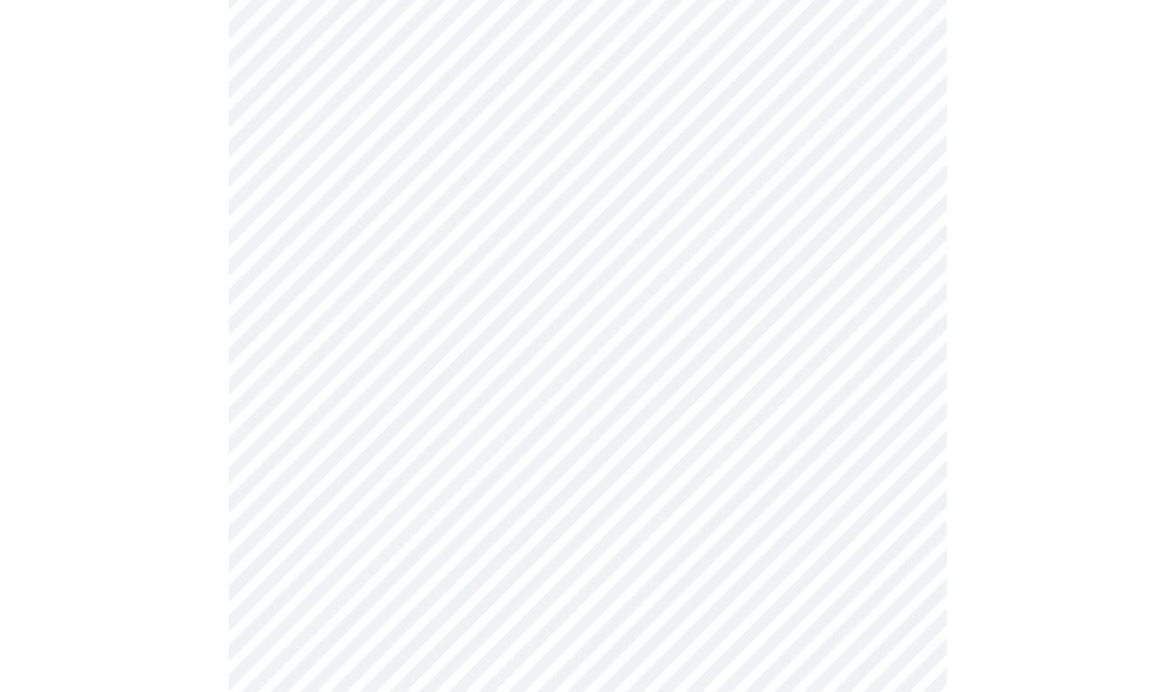
scroll to position [858, 0]
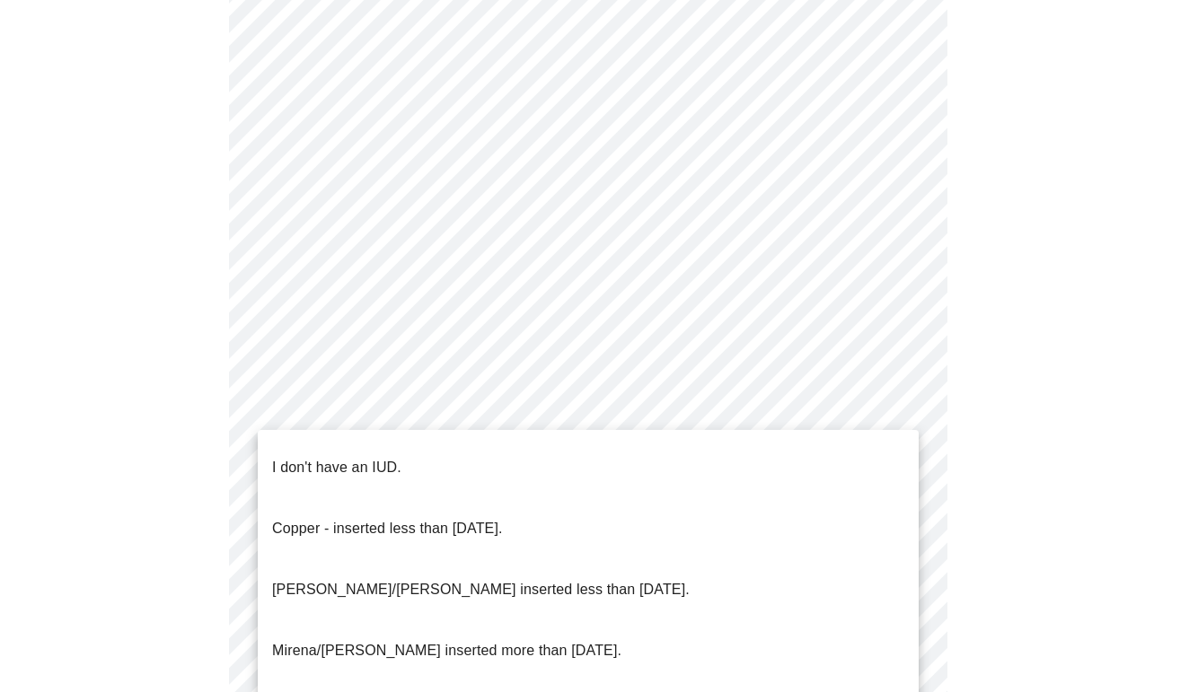
click at [590, 461] on li "I don't have an IUD." at bounding box center [588, 467] width 661 height 61
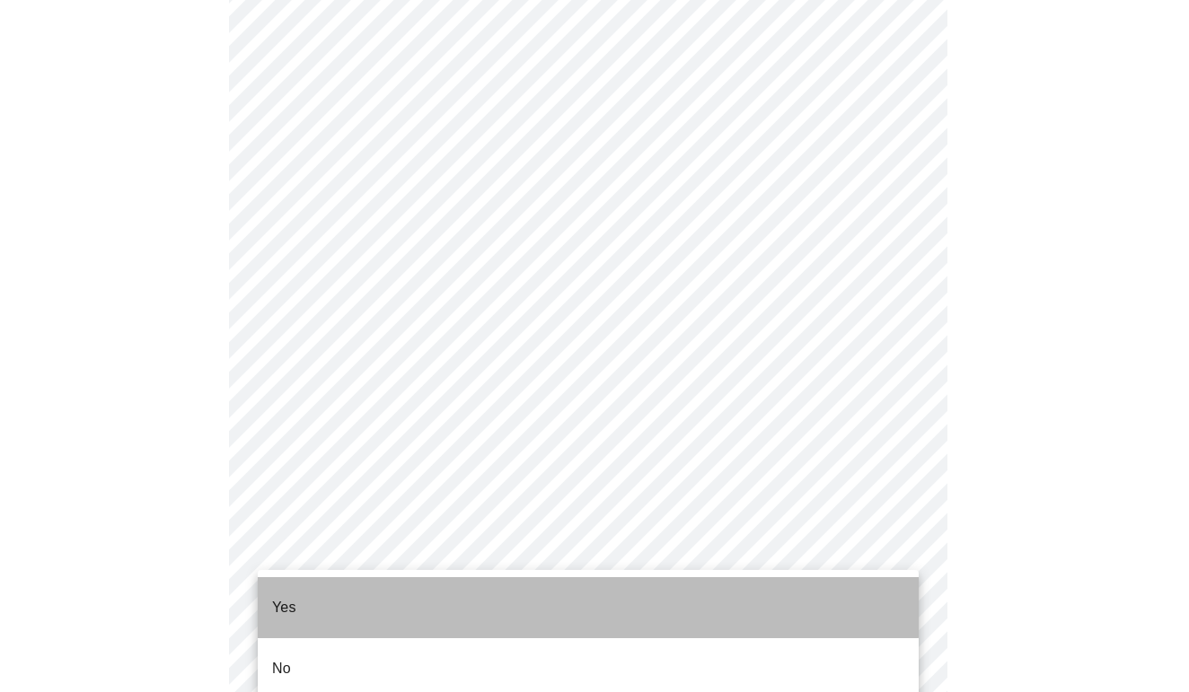
click at [530, 600] on li "Yes" at bounding box center [588, 607] width 661 height 61
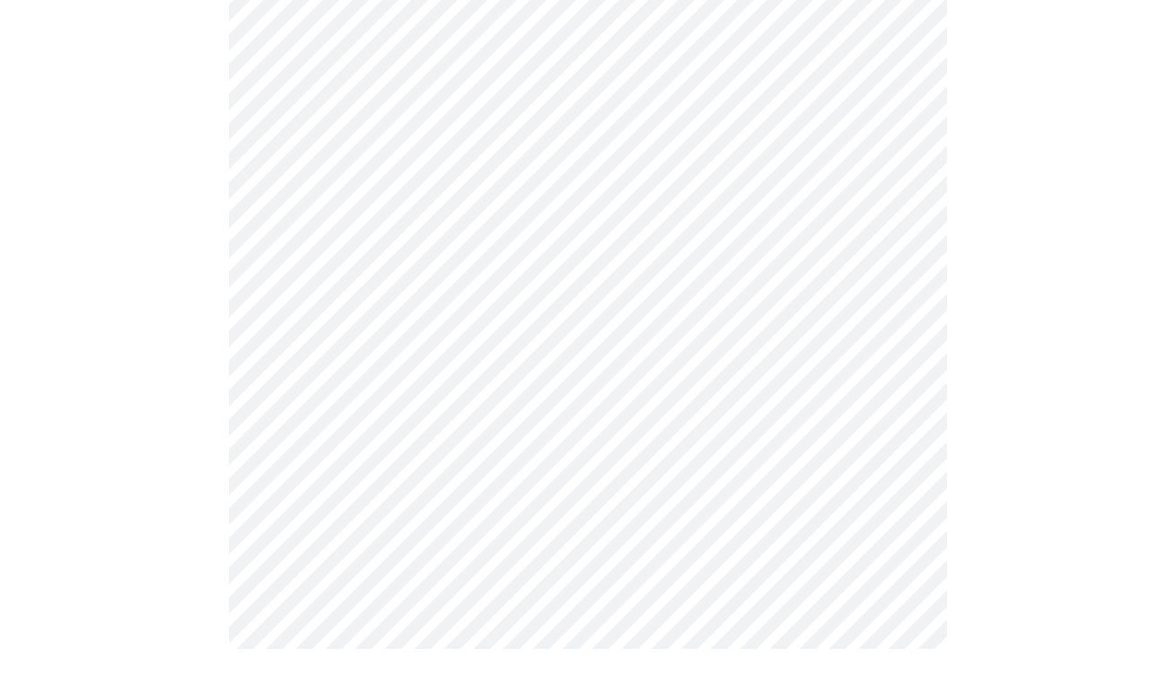
scroll to position [0, 0]
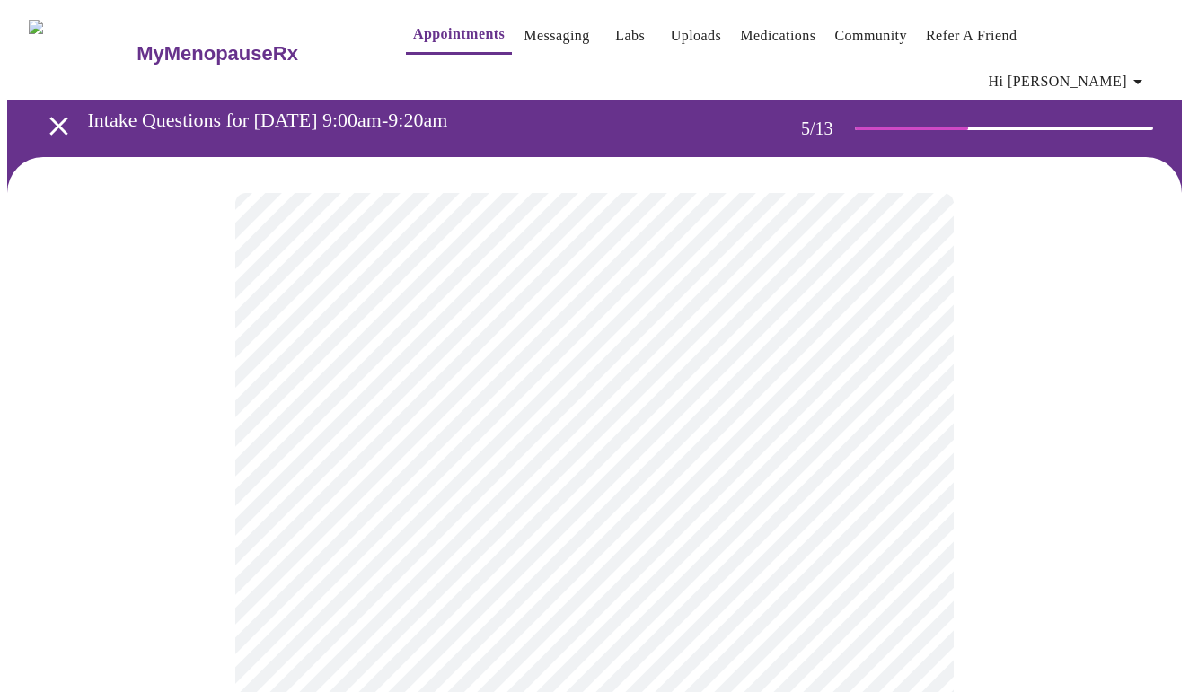
click at [902, 466] on body "MyMenopauseRx Appointments Messaging Labs Uploads Medications Community Refer a…" at bounding box center [594, 662] width 1174 height 1311
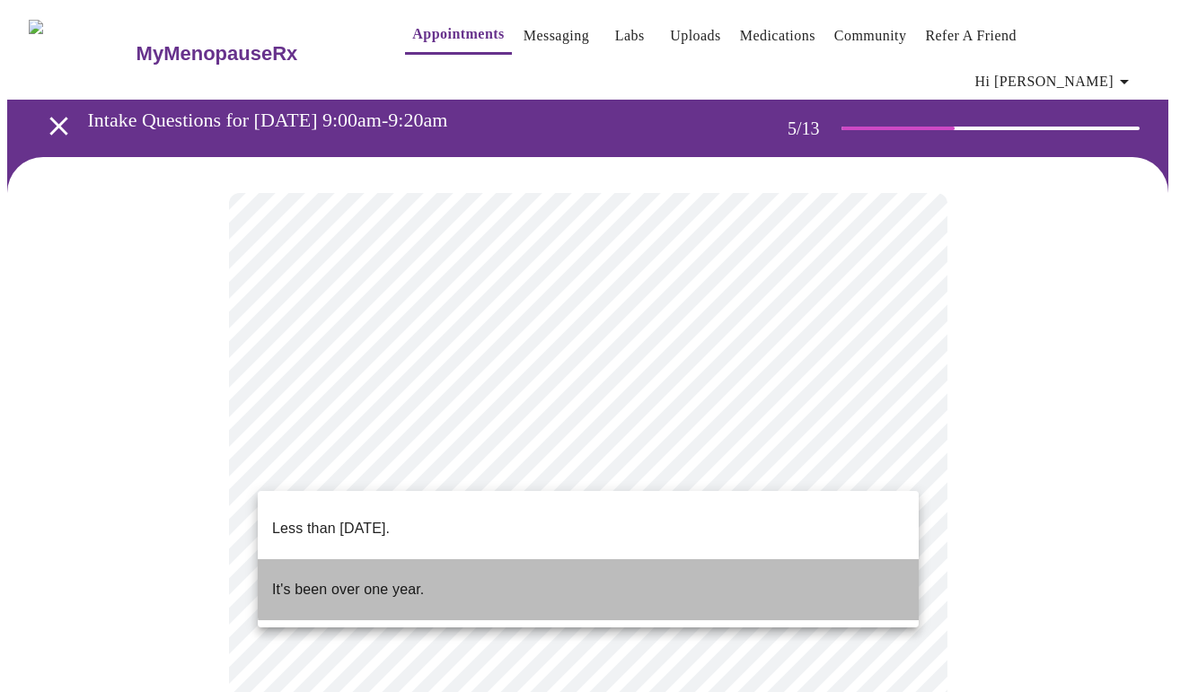
click at [772, 559] on li "It's been over one year." at bounding box center [588, 589] width 661 height 61
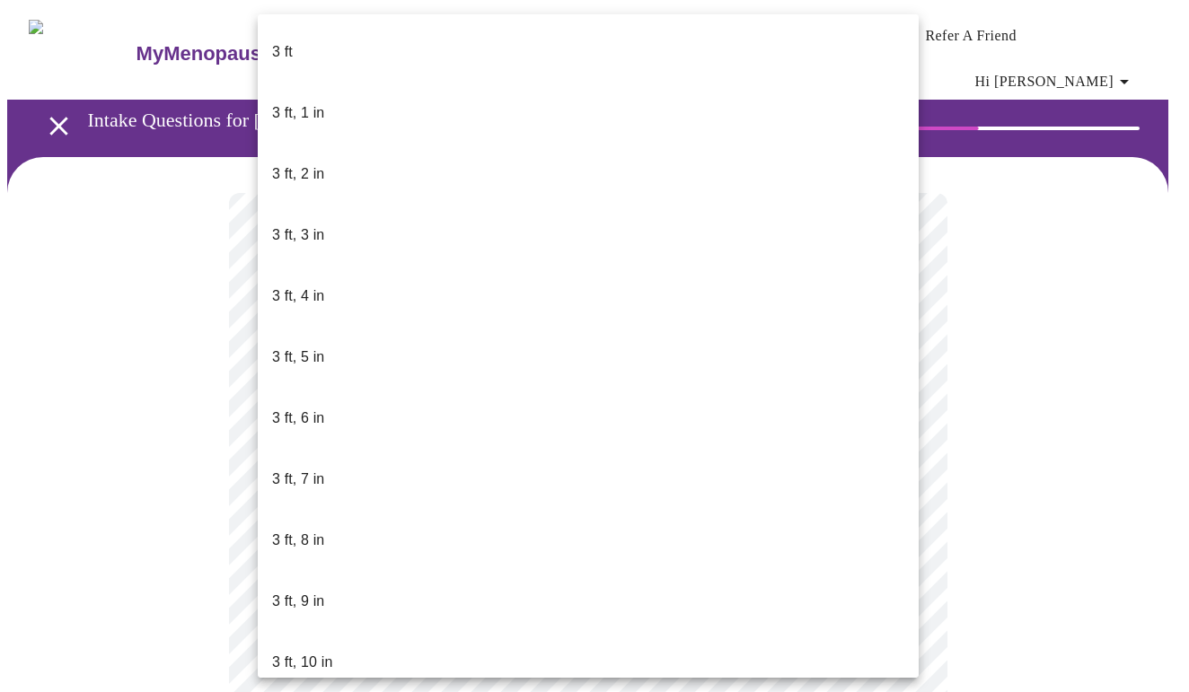
click at [417, 517] on body "MyMenopauseRx Appointments Messaging Labs Uploads Medications Community Refer a…" at bounding box center [594, 498] width 1174 height 982
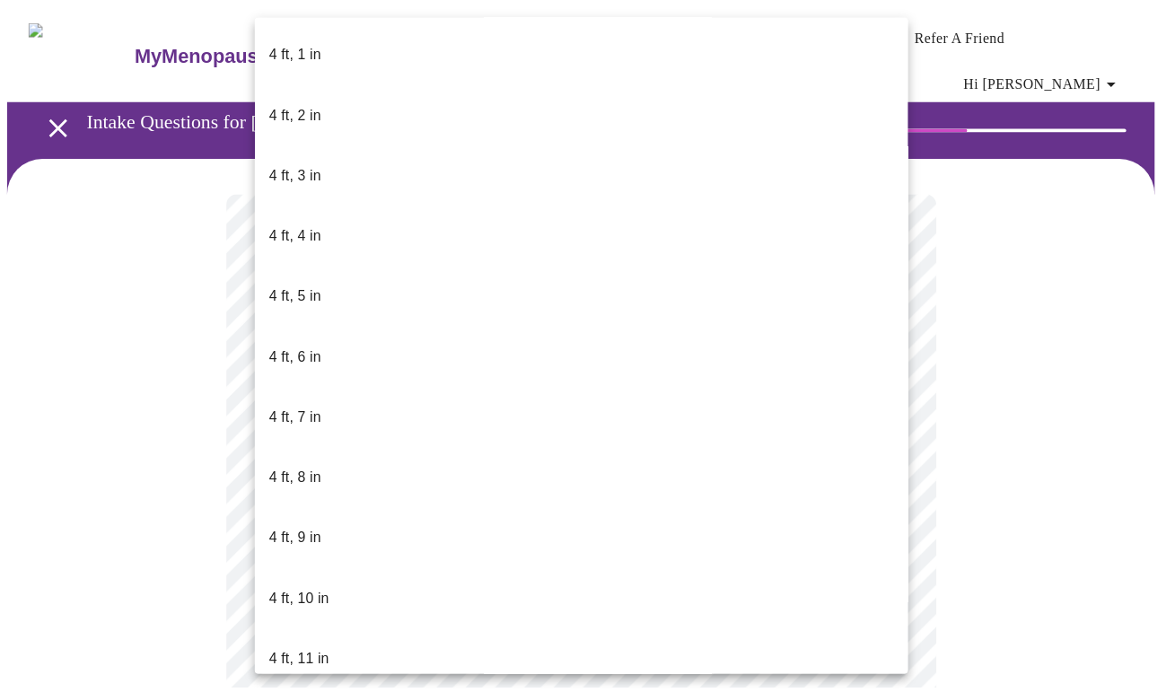
scroll to position [979, 0]
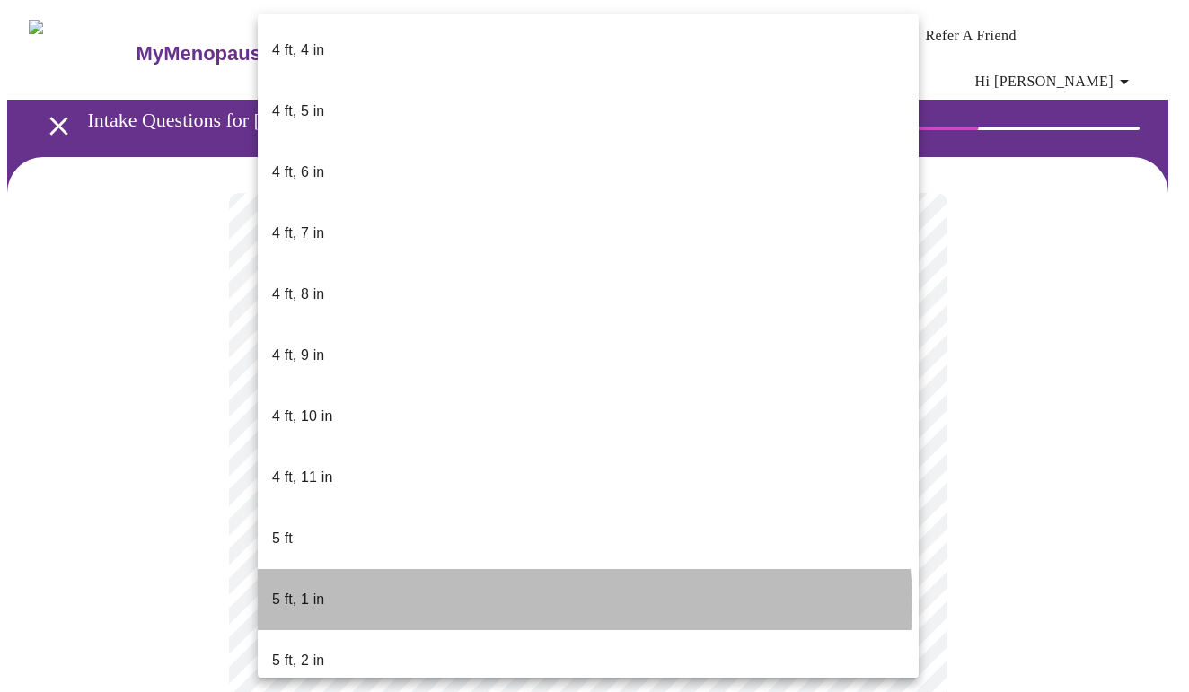
click at [584, 569] on li "5 ft, 1 in" at bounding box center [588, 599] width 661 height 61
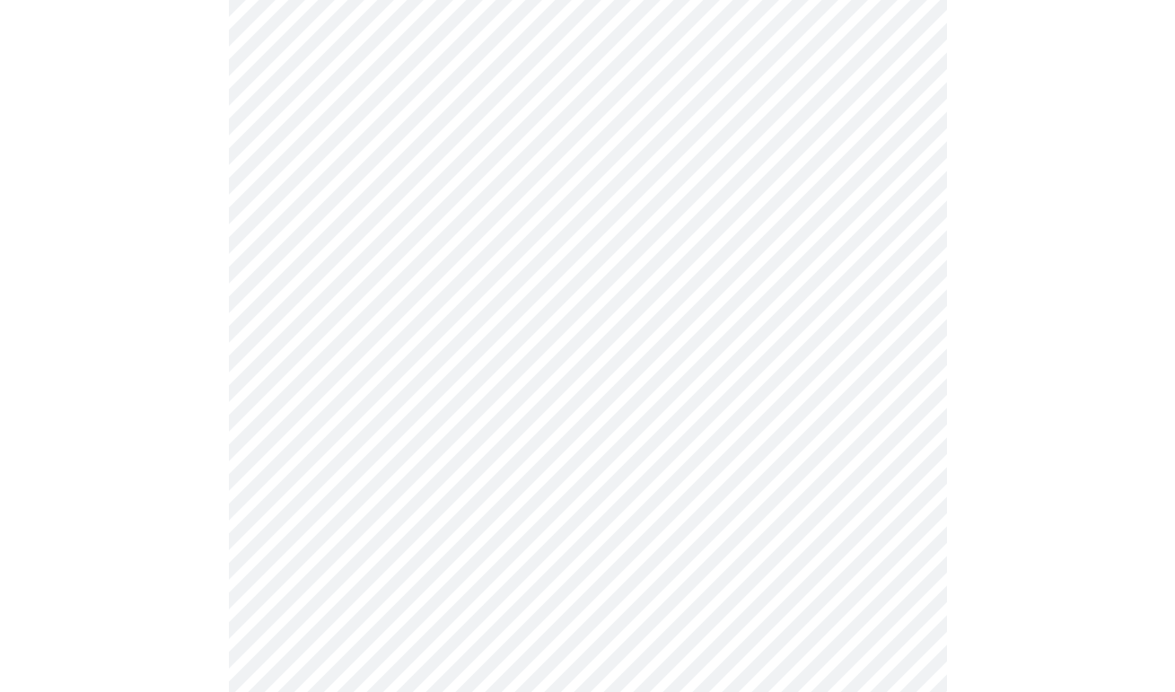
scroll to position [4627, 0]
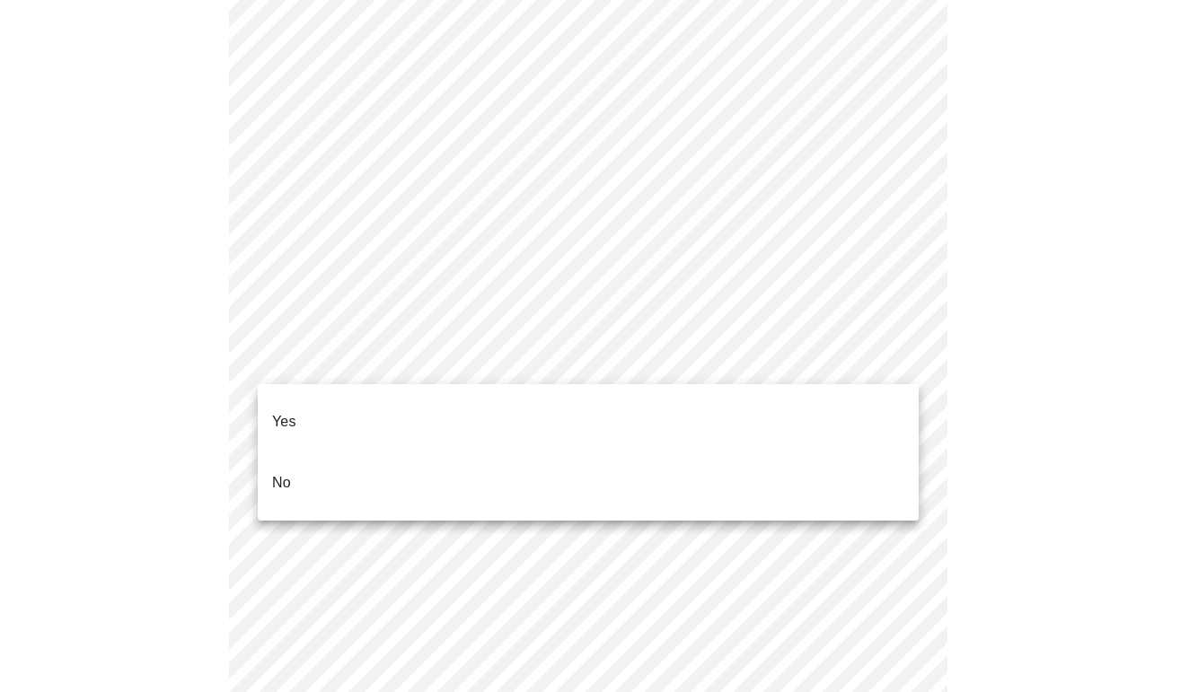
click at [417, 453] on li "No" at bounding box center [588, 483] width 661 height 61
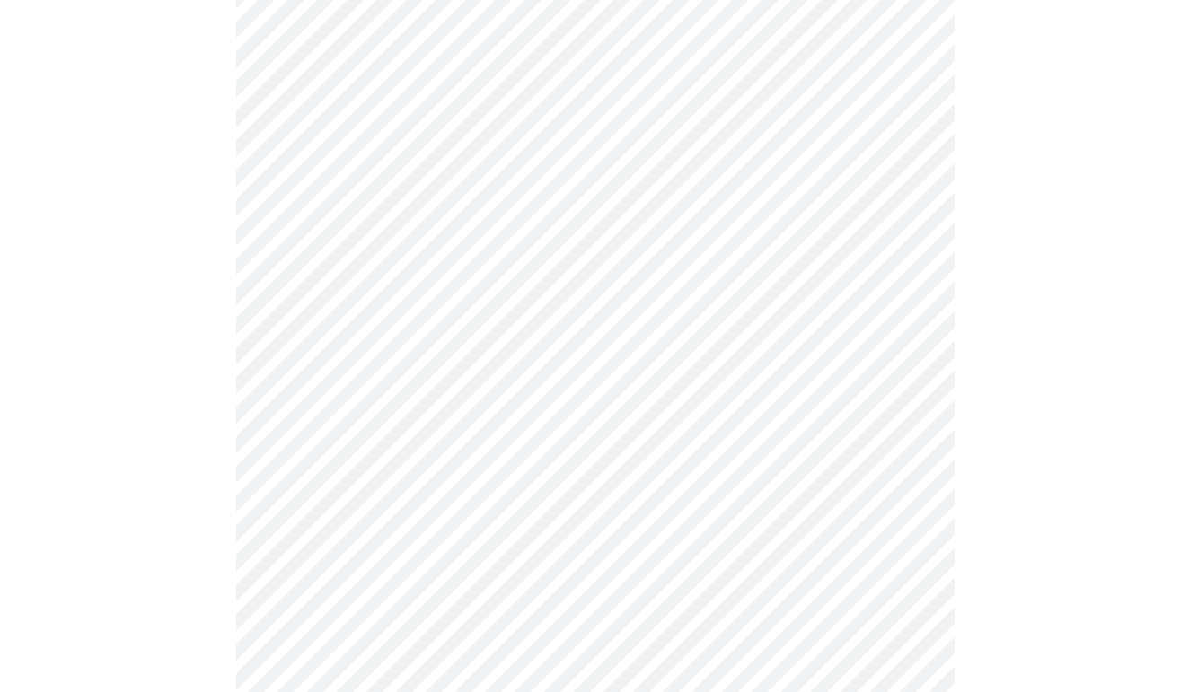
scroll to position [1060, 0]
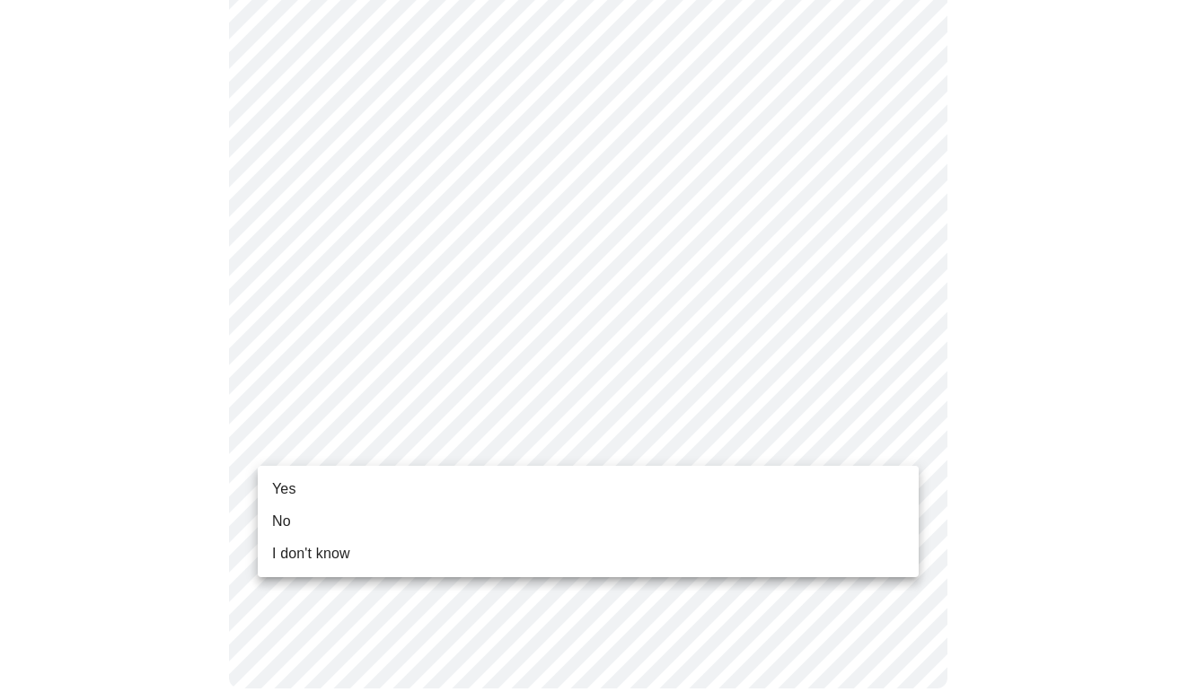
click at [331, 492] on li "Yes" at bounding box center [588, 489] width 661 height 32
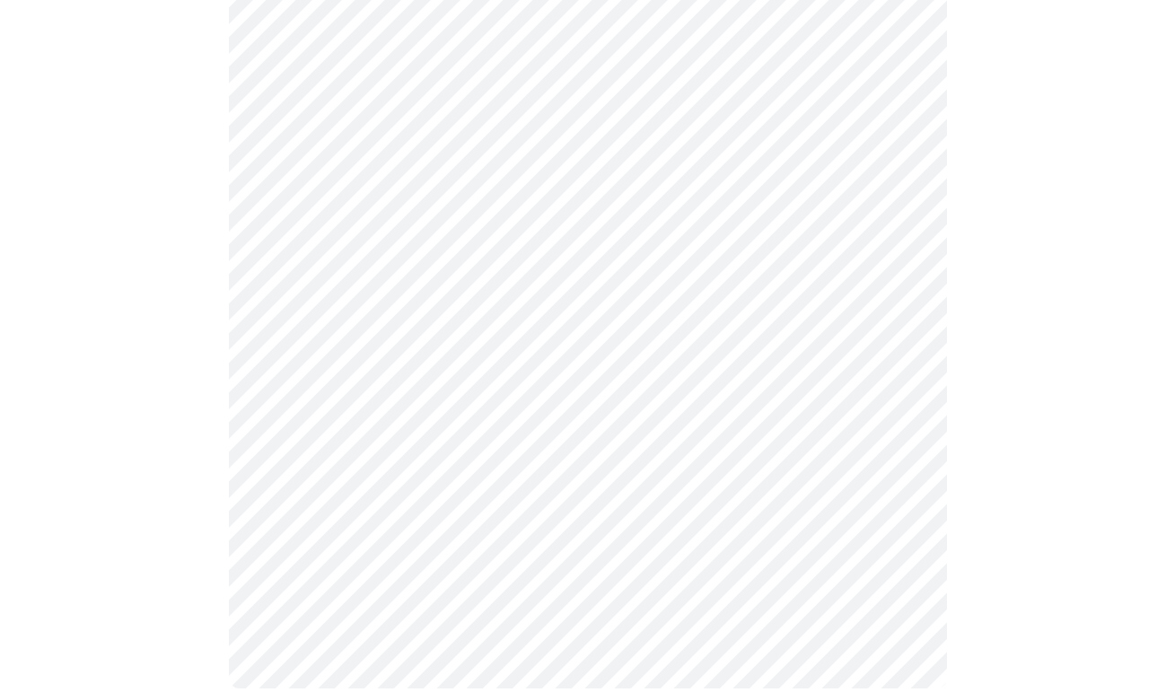
scroll to position [0, 0]
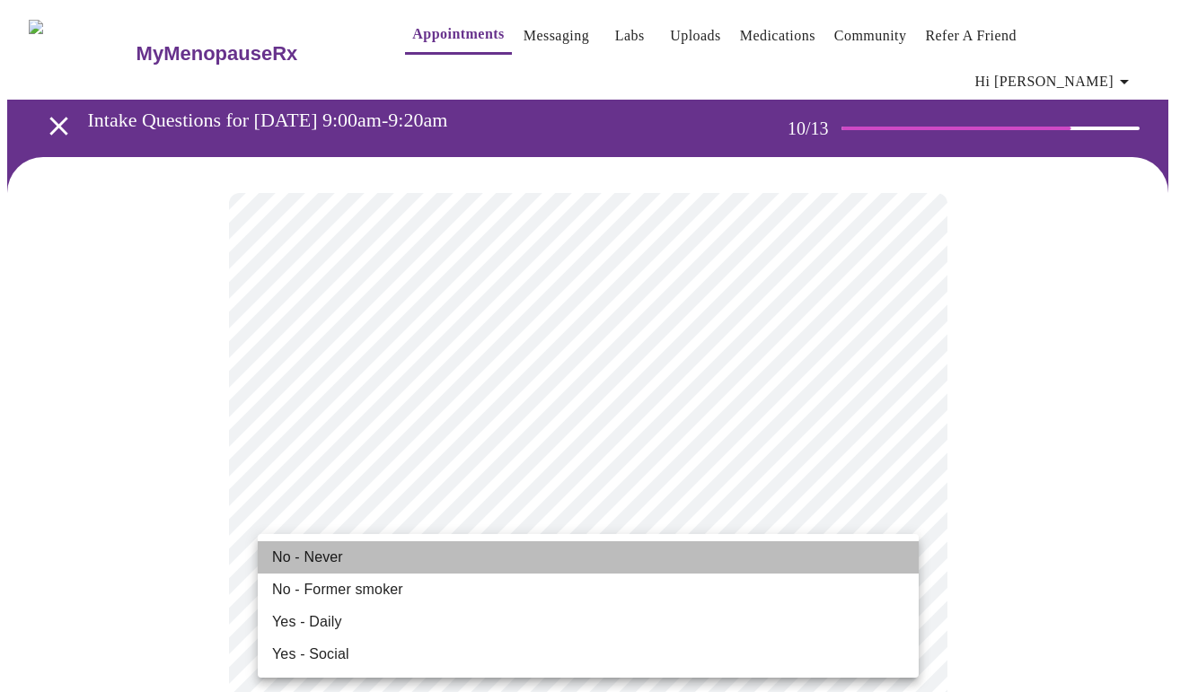
click at [506, 561] on li "No - Never" at bounding box center [588, 557] width 661 height 32
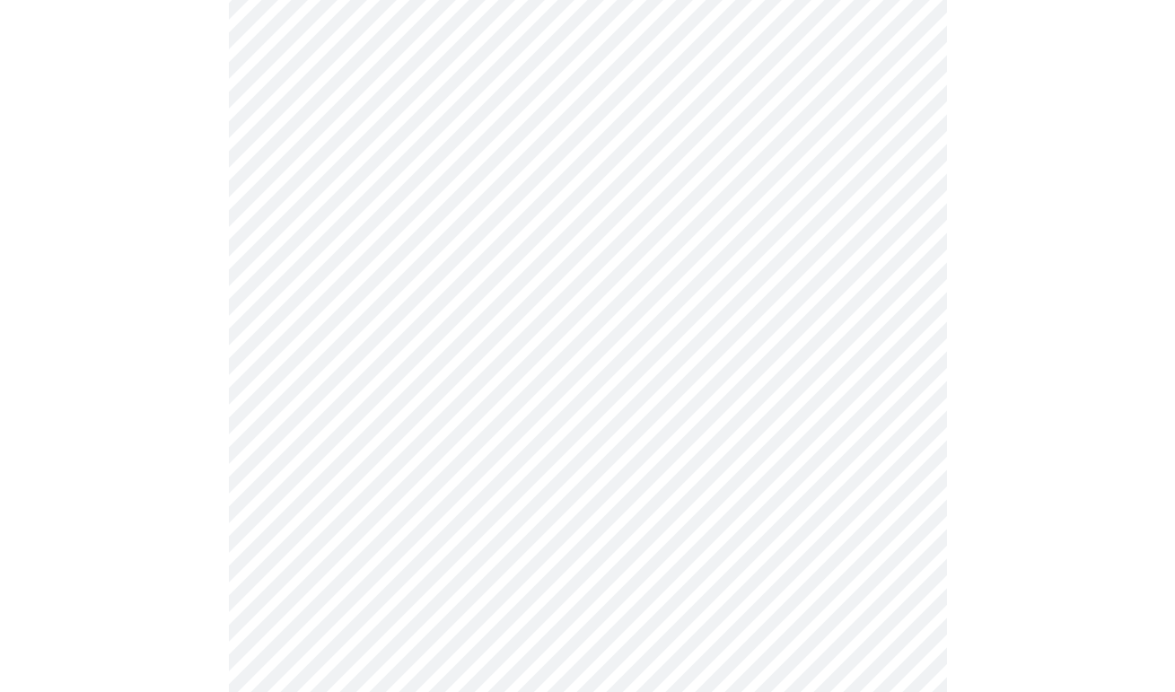
scroll to position [1293, 0]
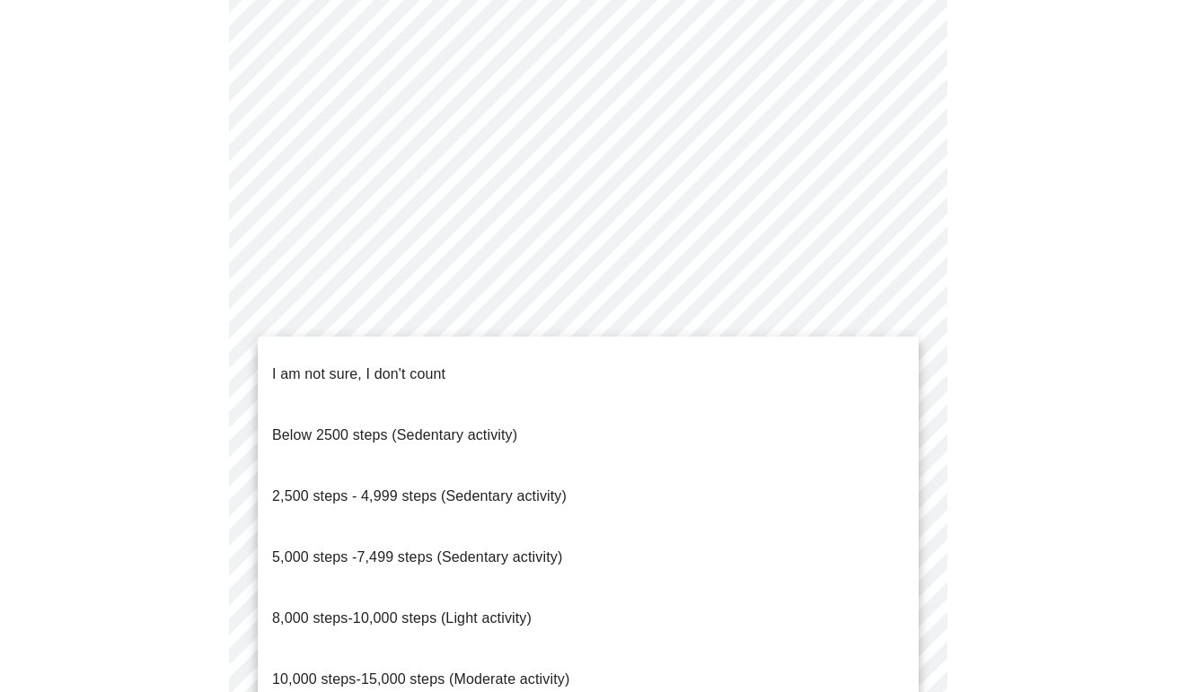
click at [472, 594] on span "8,000 steps-10,000 steps (Light activity)" at bounding box center [401, 619] width 259 height 50
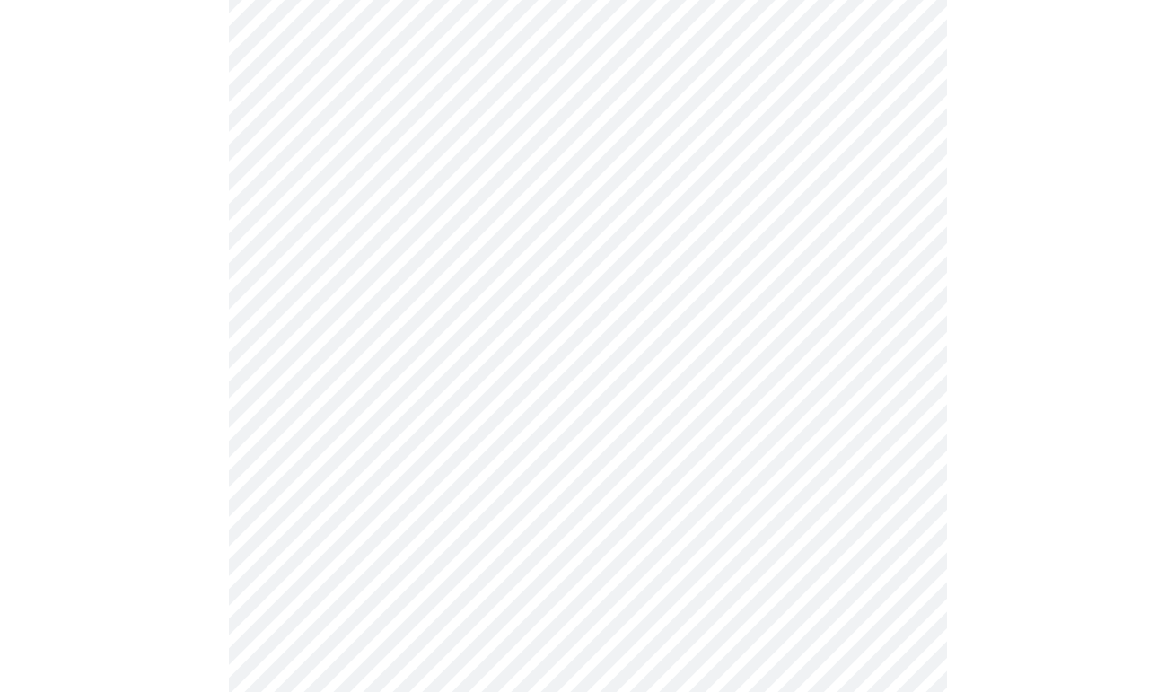
scroll to position [1410, 0]
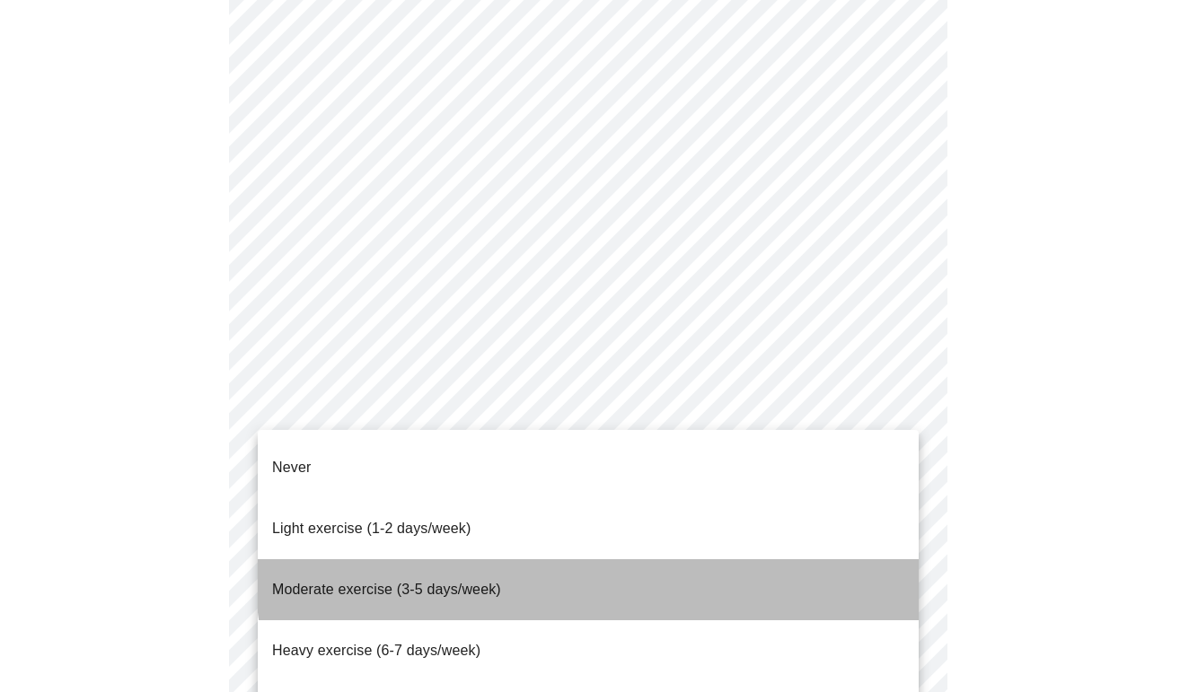
click at [622, 559] on li "Moderate exercise (3-5 days/week)" at bounding box center [588, 589] width 661 height 61
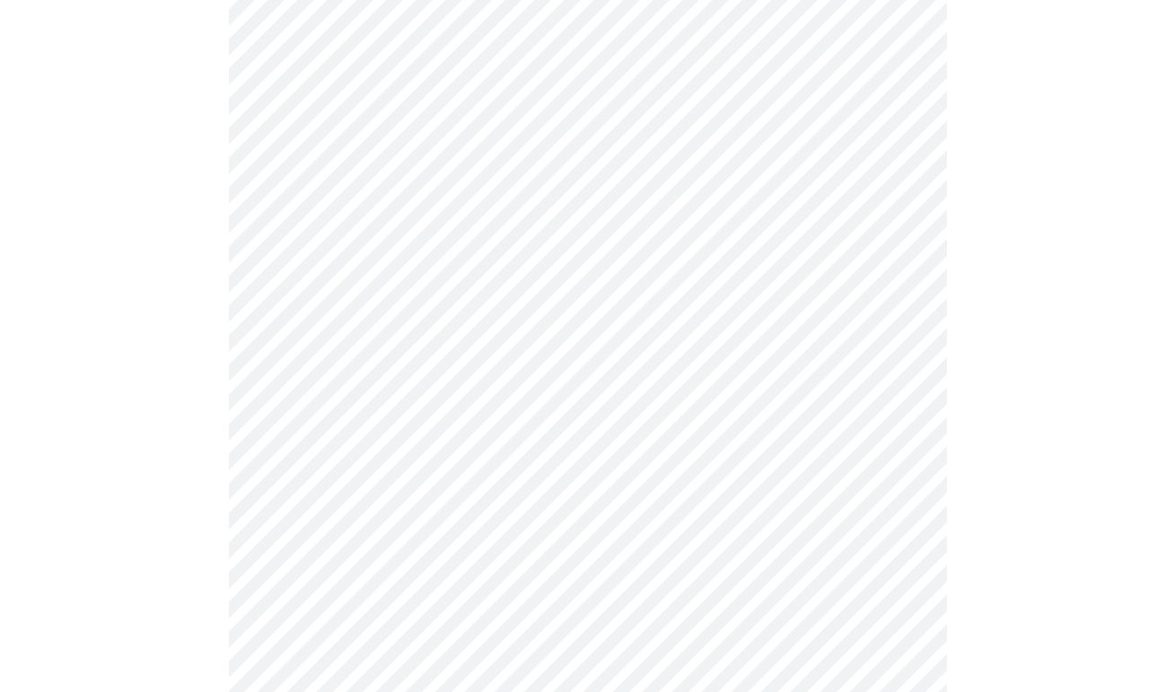
scroll to position [1562, 0]
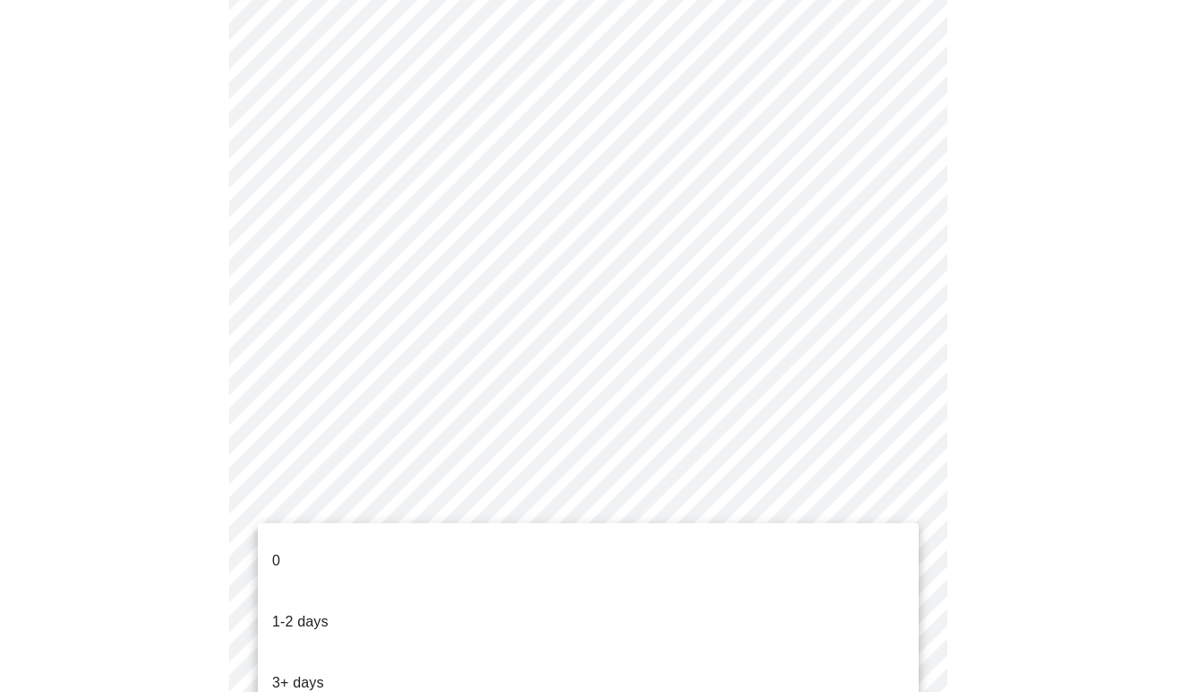
click at [382, 653] on li "3+ days" at bounding box center [588, 683] width 661 height 61
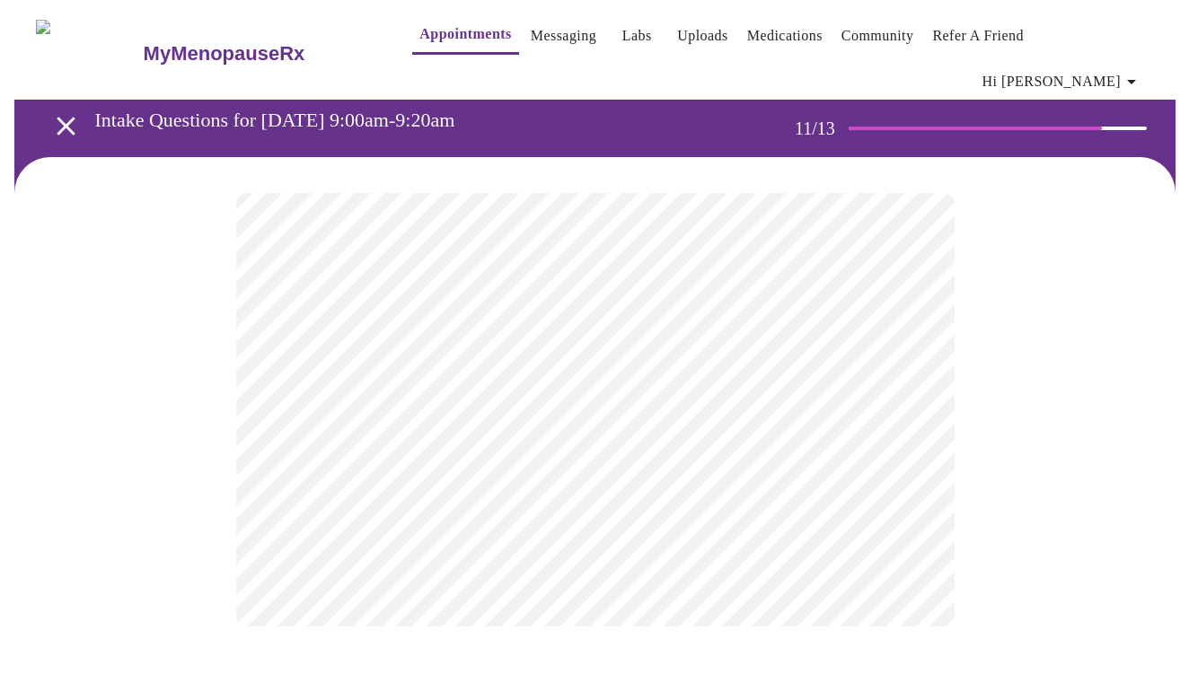
scroll to position [0, 0]
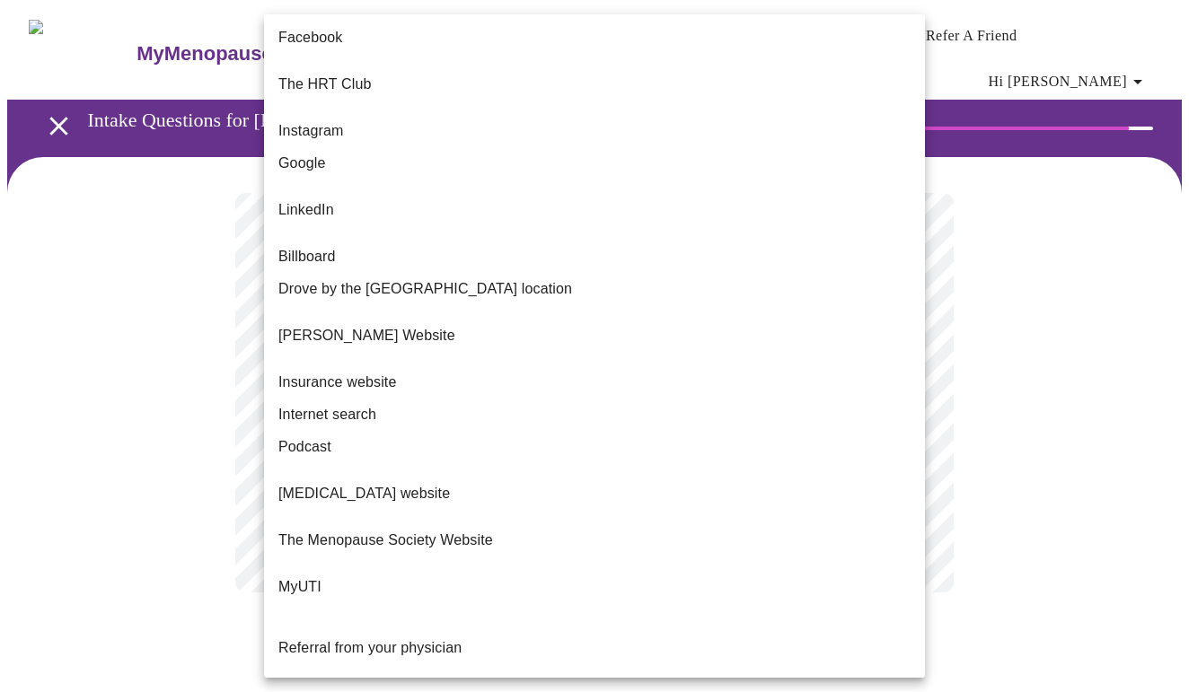
click at [908, 369] on body "MyMenopauseRx Appointments Messaging Labs Uploads Medications Community Refer a…" at bounding box center [594, 317] width 1174 height 621
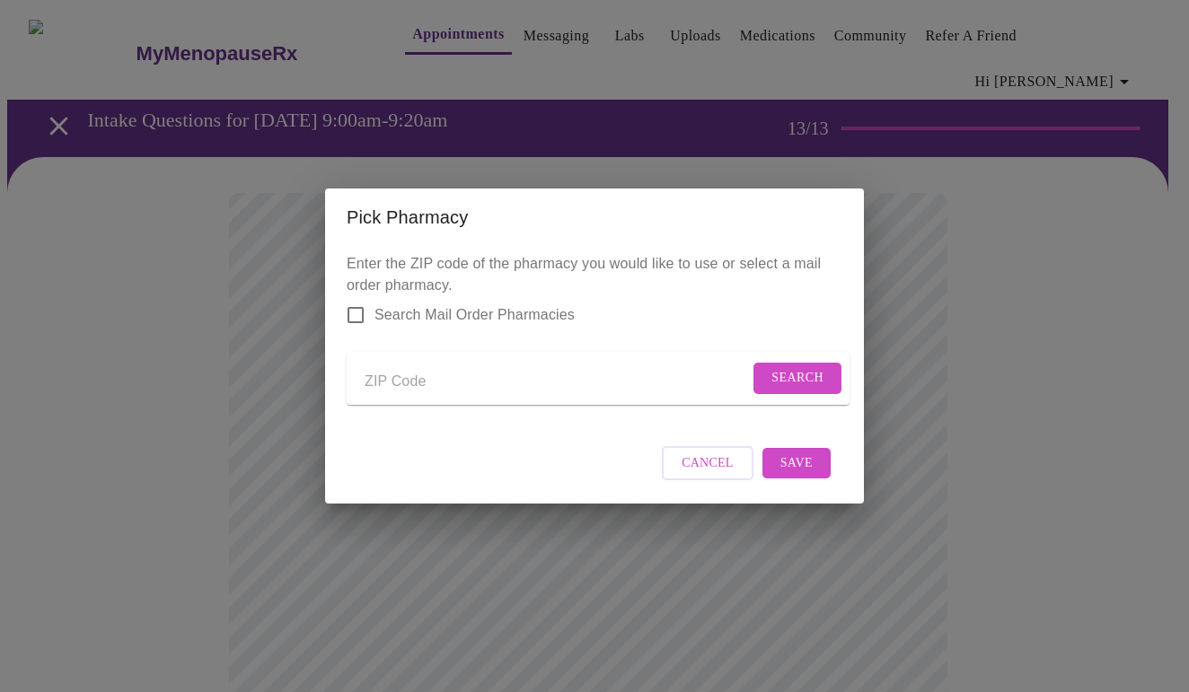
click at [401, 374] on input "Send a message to your care team" at bounding box center [557, 381] width 384 height 29
type input "60174"
click at [802, 376] on span "Search" at bounding box center [797, 378] width 52 height 22
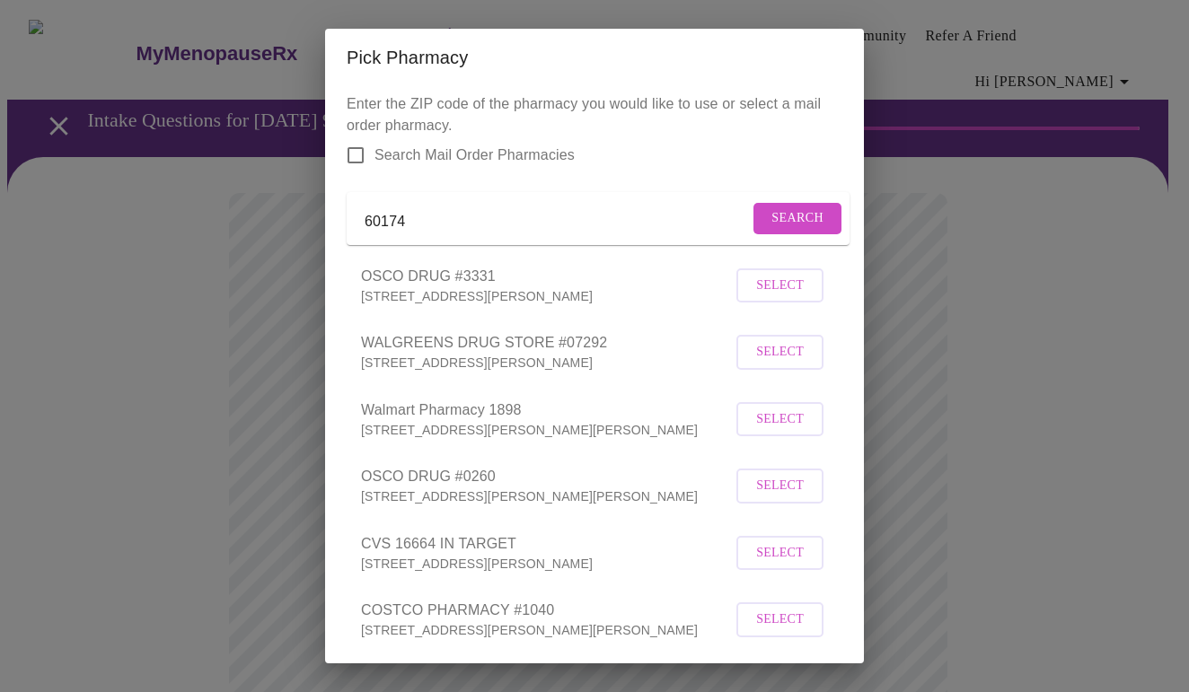
click at [771, 228] on span "Search" at bounding box center [797, 218] width 52 height 22
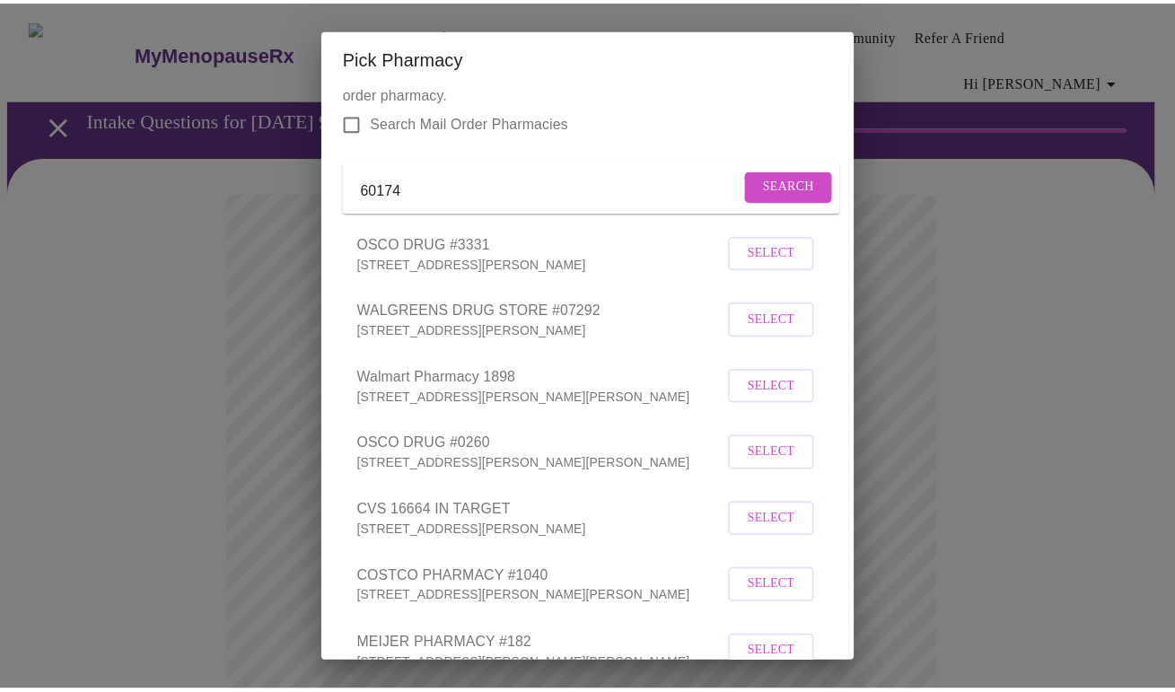
scroll to position [170, 0]
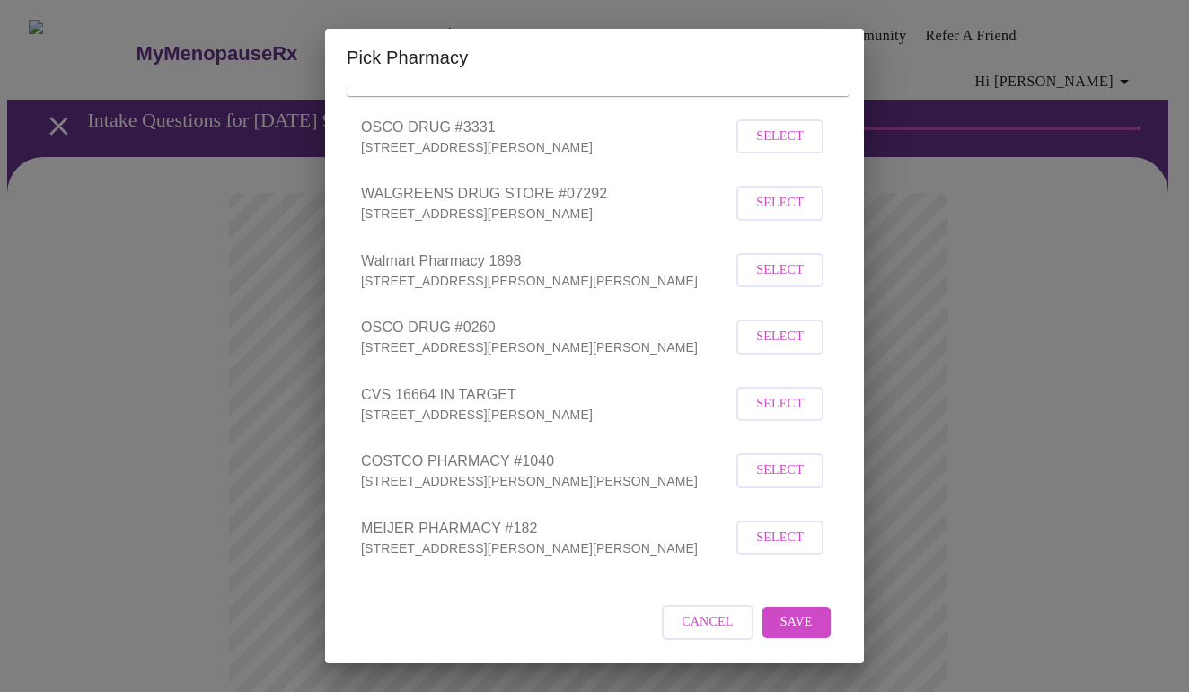
click at [690, 625] on span "Cancel" at bounding box center [708, 622] width 52 height 22
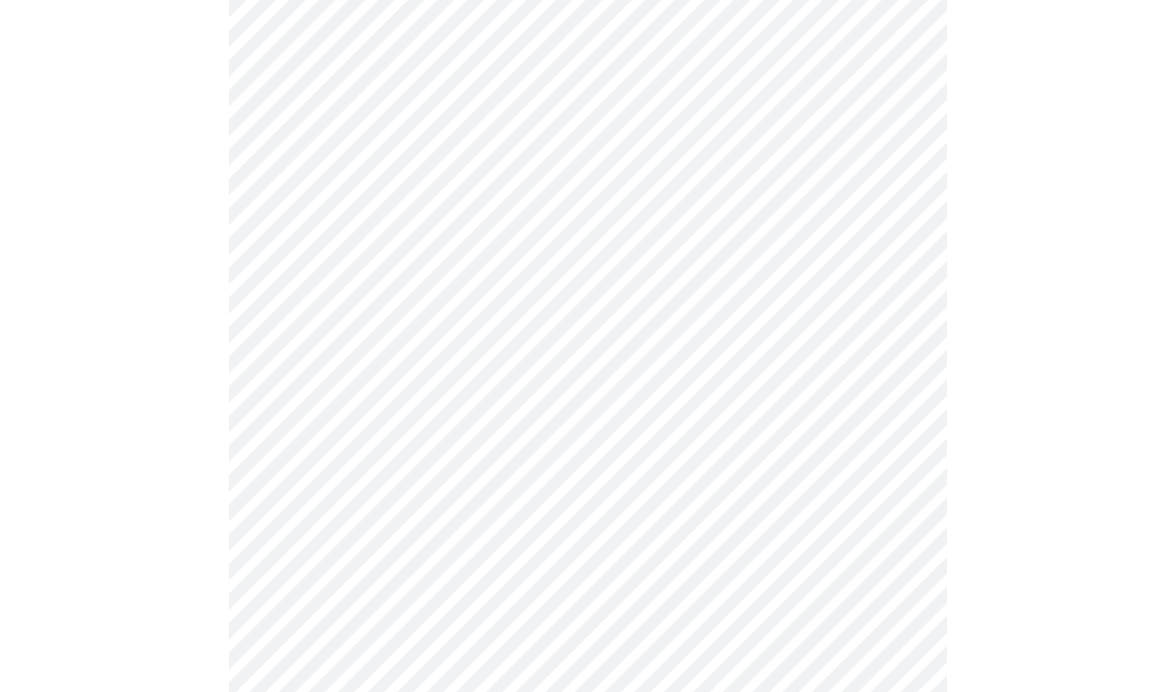
scroll to position [145, 0]
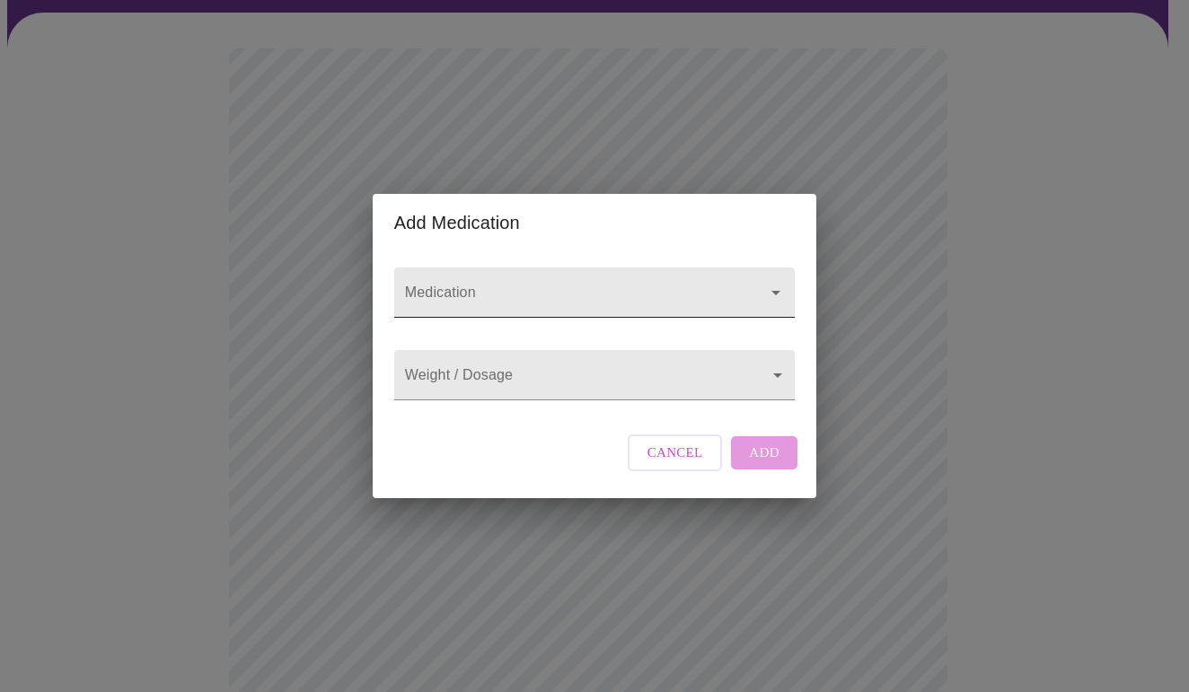
click at [774, 282] on icon "Open" at bounding box center [776, 293] width 22 height 22
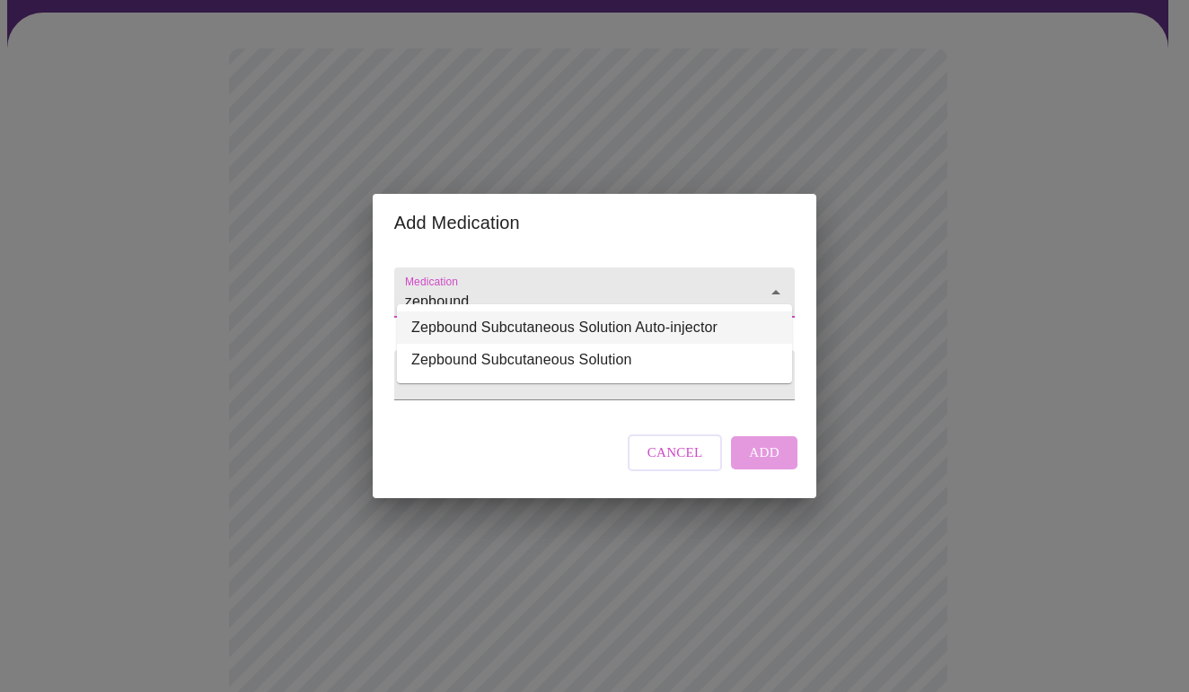
click at [750, 330] on li "Zepbound Subcutaneous Solution Auto-injector" at bounding box center [594, 328] width 395 height 32
type input "Zepbound Subcutaneous Solution Auto-injector"
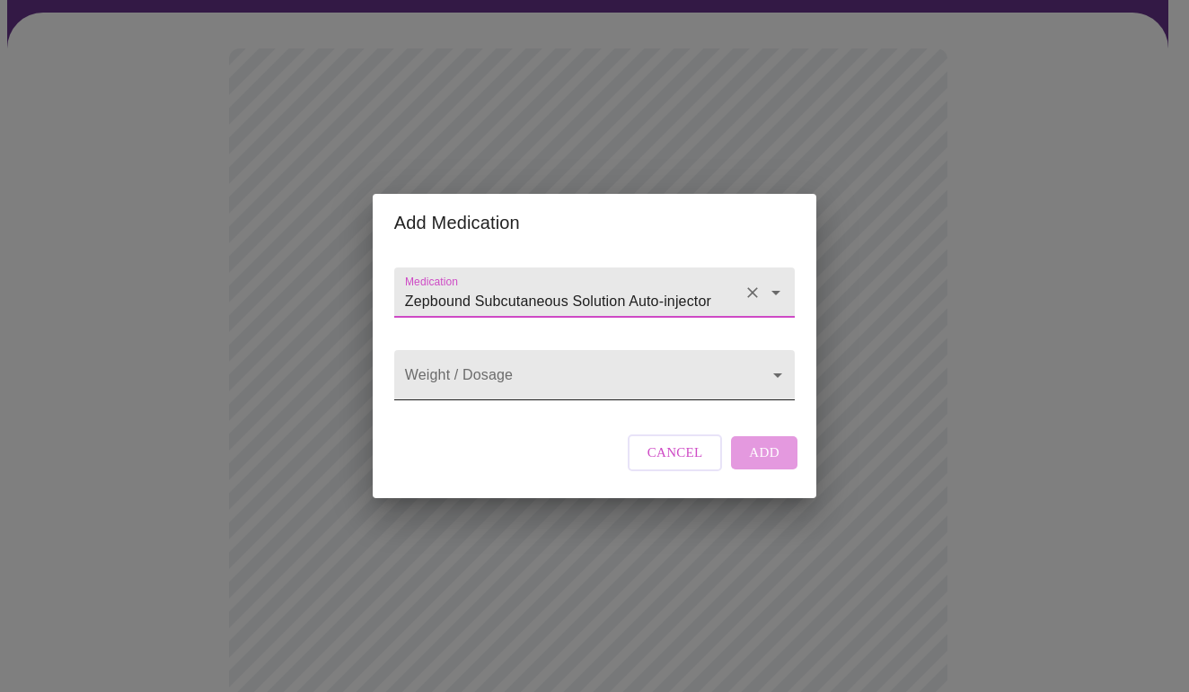
click at [770, 378] on body "MyMenopauseRx Appointments Messaging Labs Uploads Medications Community Refer a…" at bounding box center [594, 548] width 1174 height 1370
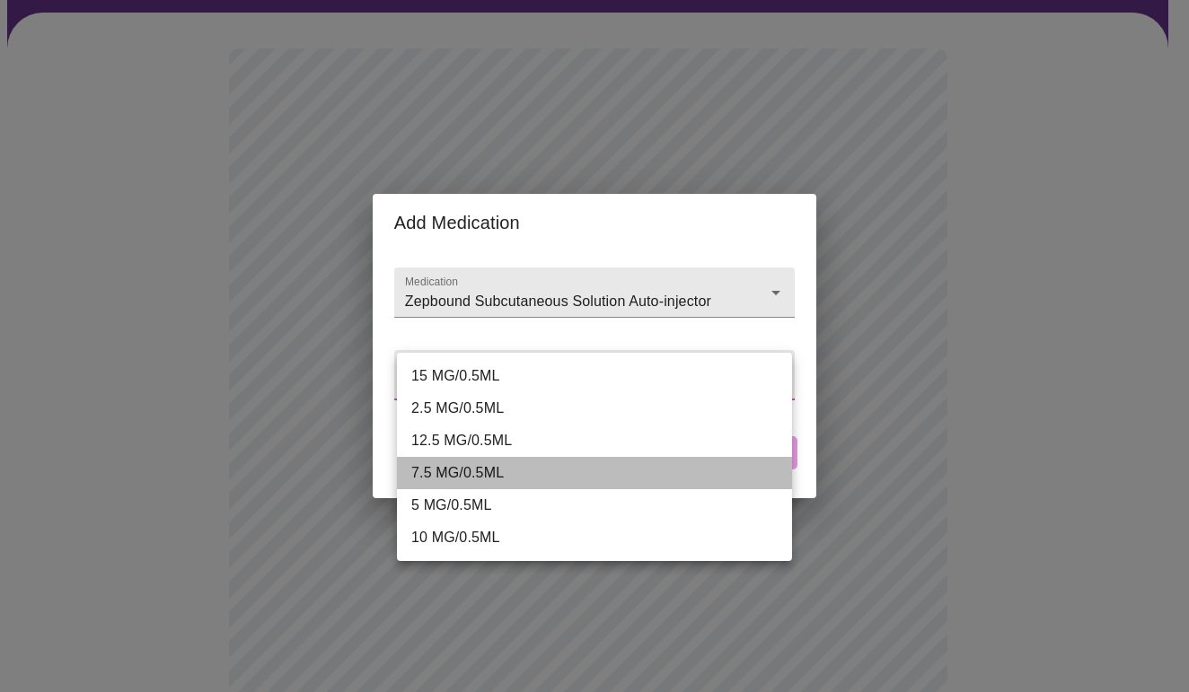
click at [586, 462] on li "7.5 MG/0.5ML" at bounding box center [594, 473] width 395 height 32
type input "7.5 MG/0.5ML"
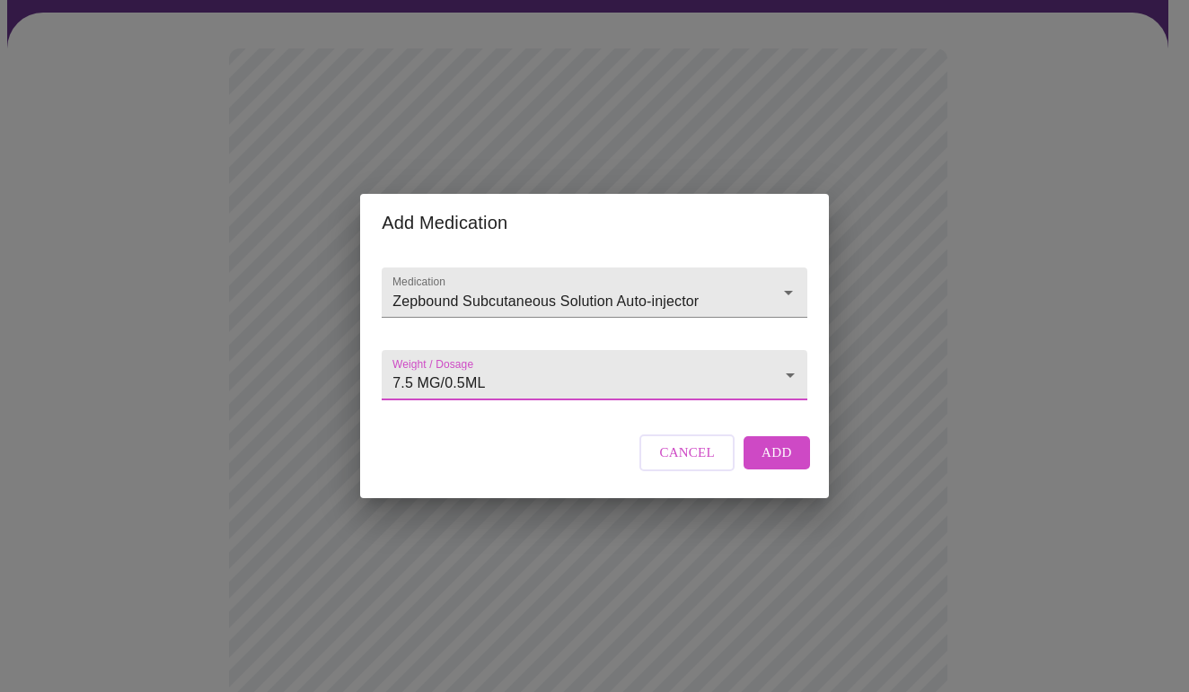
click at [775, 464] on span "Add" at bounding box center [776, 452] width 31 height 23
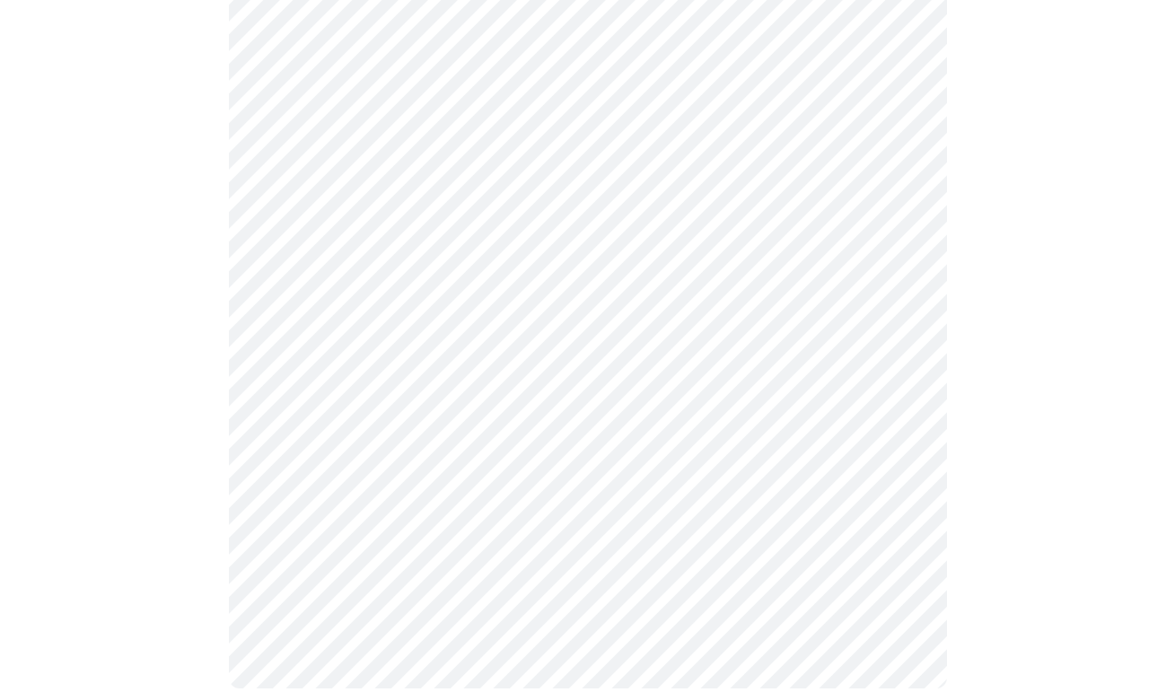
scroll to position [135, 0]
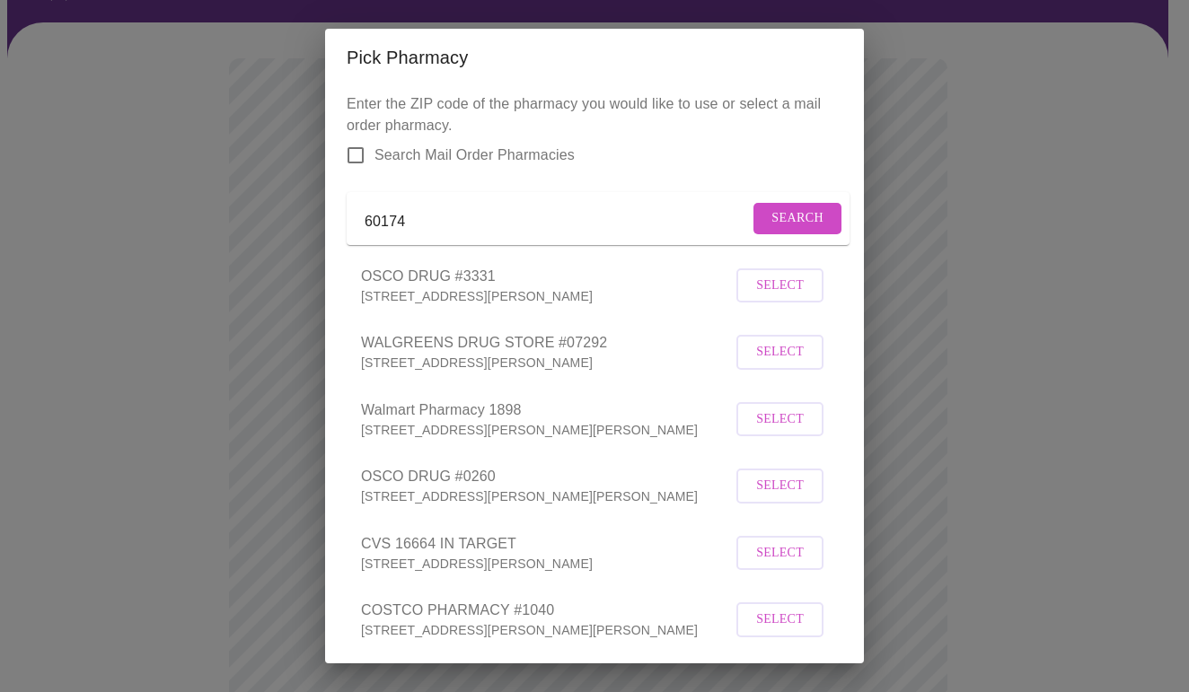
click at [409, 229] on input "60174" at bounding box center [557, 221] width 384 height 29
type input "6"
type input "60134"
click at [793, 229] on span "Search" at bounding box center [797, 218] width 52 height 22
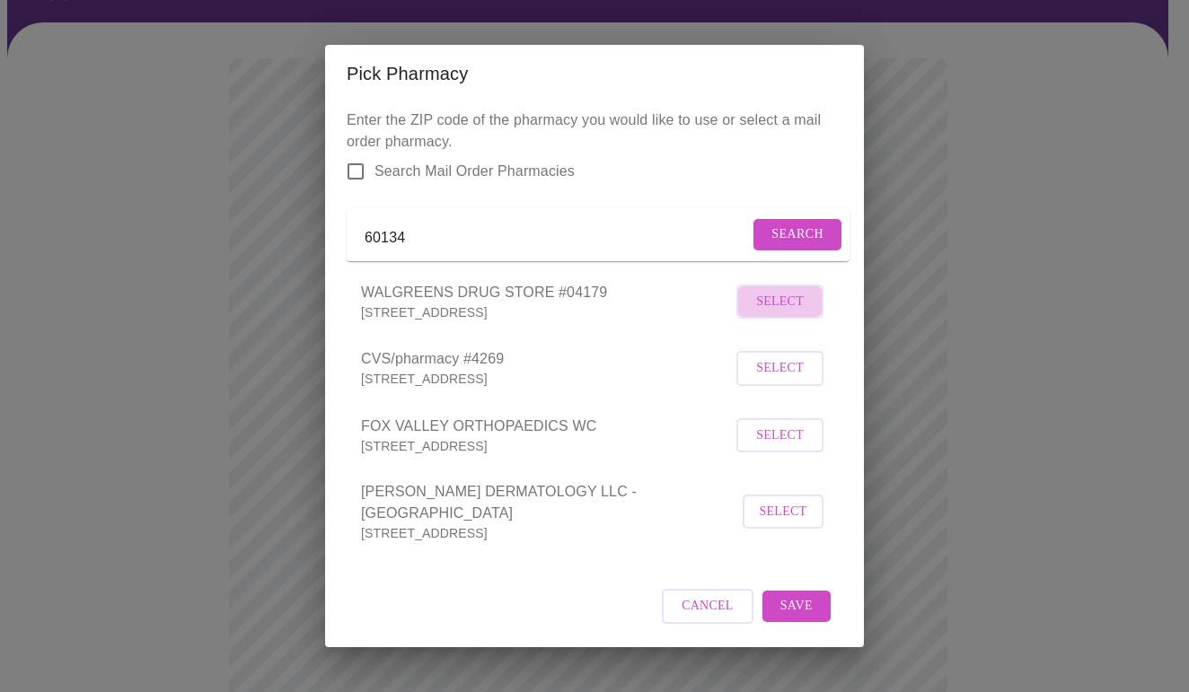
click at [785, 313] on span "Select" at bounding box center [780, 302] width 48 height 22
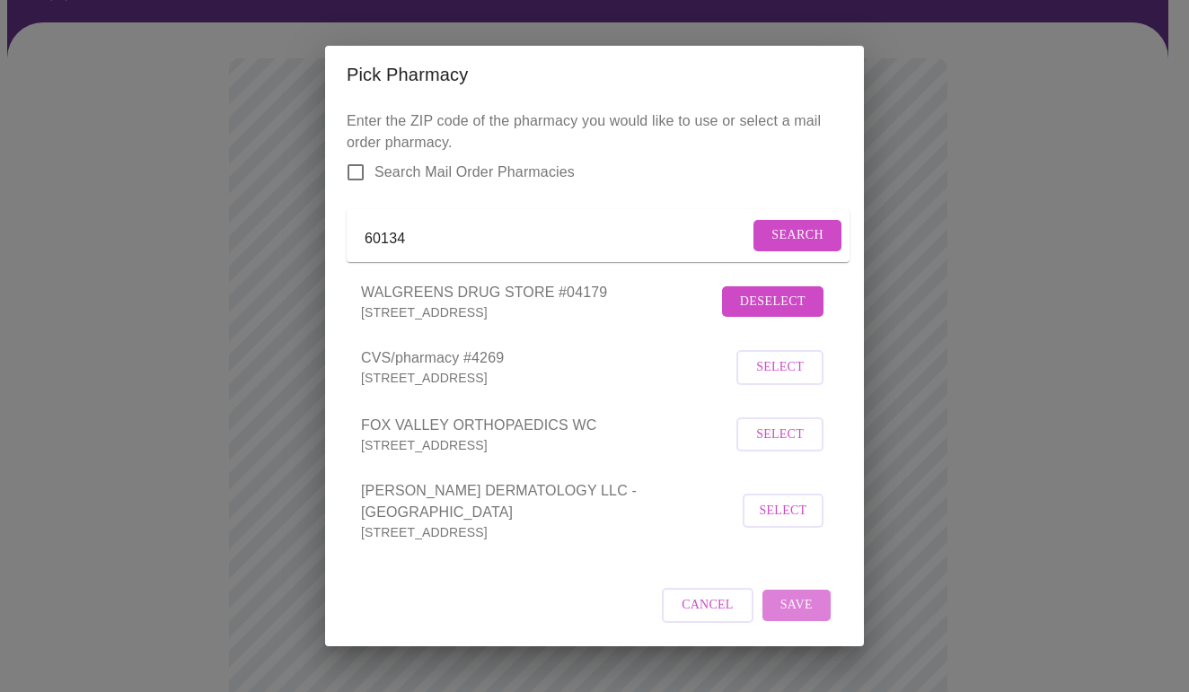
click at [797, 604] on span "Save" at bounding box center [796, 605] width 32 height 22
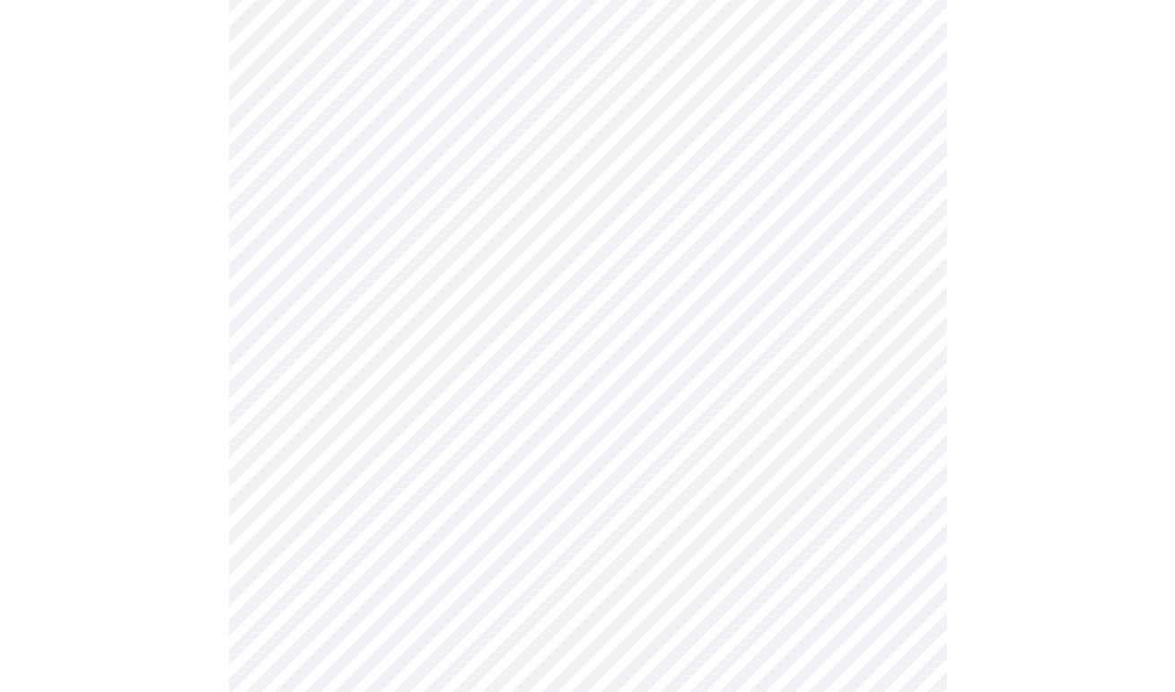
scroll to position [692, 0]
